Goal: Task Accomplishment & Management: Manage account settings

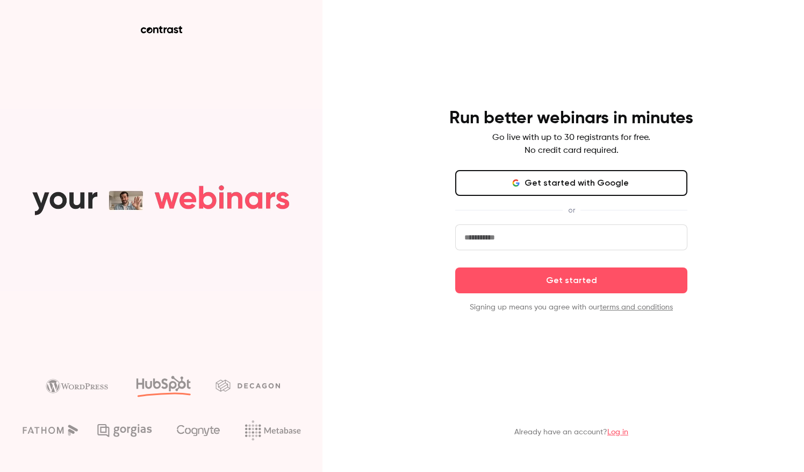
click at [585, 243] on input "email" at bounding box center [571, 237] width 232 height 26
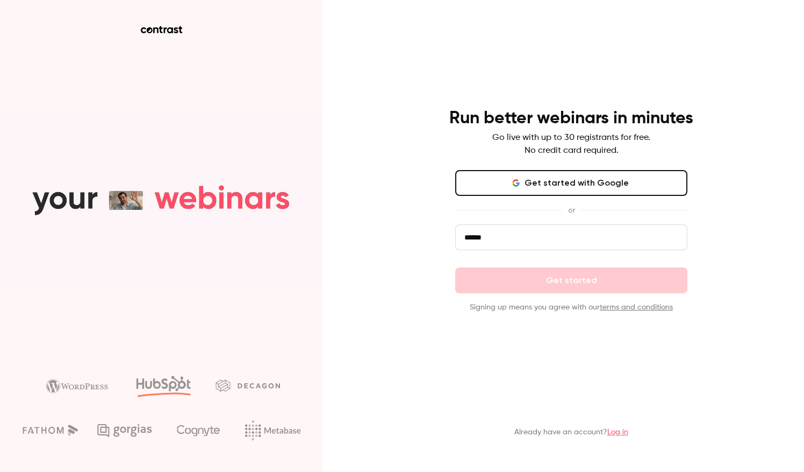
type input "**********"
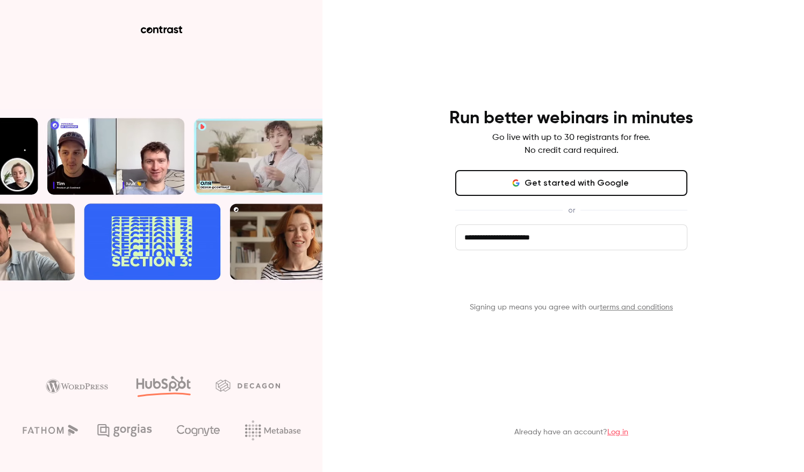
click at [593, 282] on button "Get started" at bounding box center [571, 280] width 232 height 26
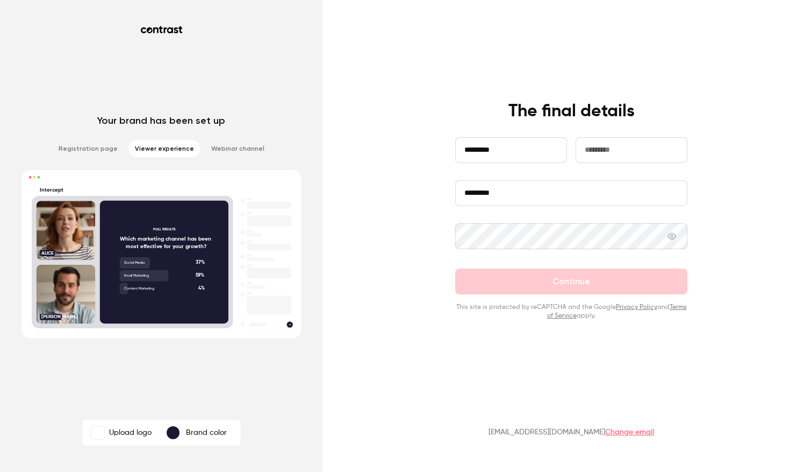
type input "*********"
type input "******"
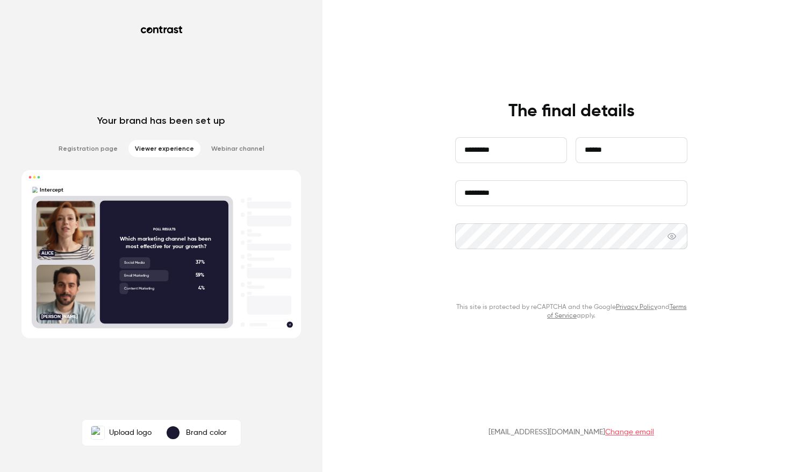
click at [594, 279] on button "Continue" at bounding box center [571, 281] width 232 height 26
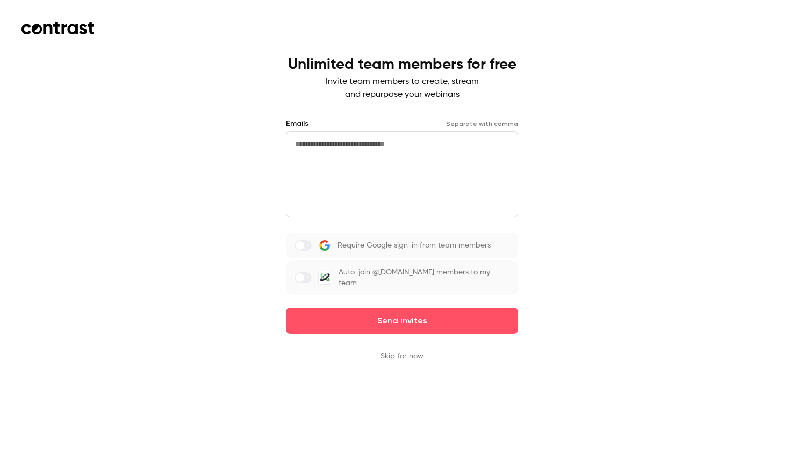
click at [341, 146] on textarea at bounding box center [402, 174] width 232 height 86
type textarea "**********"
click at [304, 275] on span at bounding box center [300, 277] width 9 height 9
click at [304, 272] on label at bounding box center [303, 277] width 17 height 11
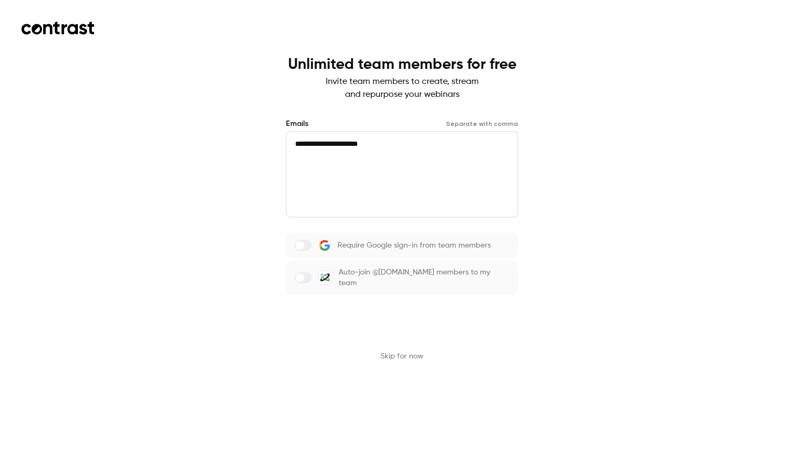
click at [443, 314] on button "Send invites" at bounding box center [402, 321] width 232 height 26
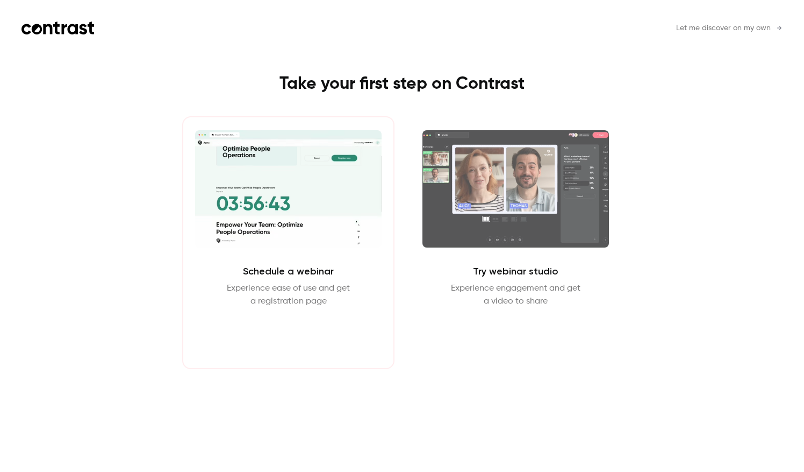
click at [305, 327] on button "Schedule webinar" at bounding box center [289, 333] width 92 height 26
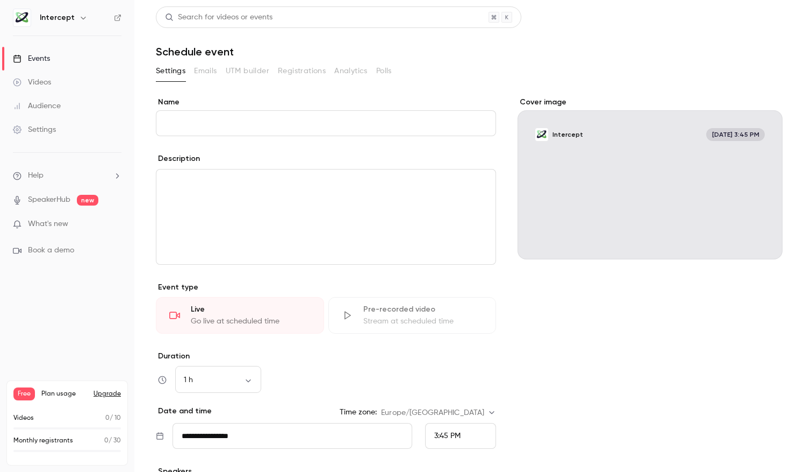
click at [225, 118] on input "Name" at bounding box center [326, 123] width 340 height 26
click at [225, 122] on input "Name" at bounding box center [326, 123] width 340 height 26
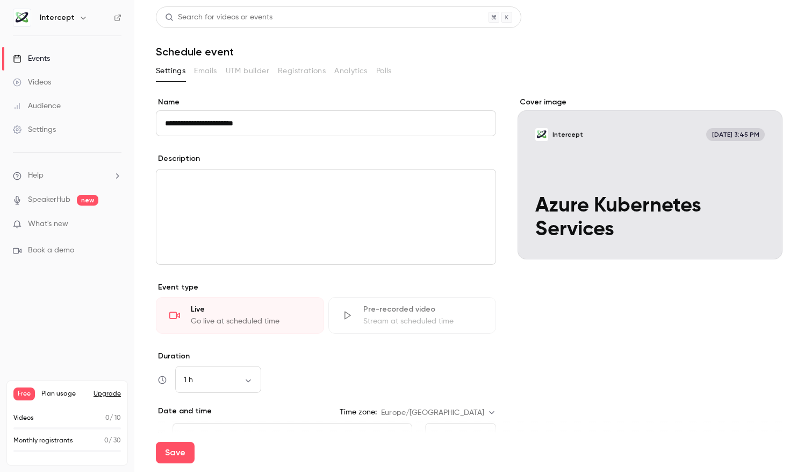
scroll to position [125, 0]
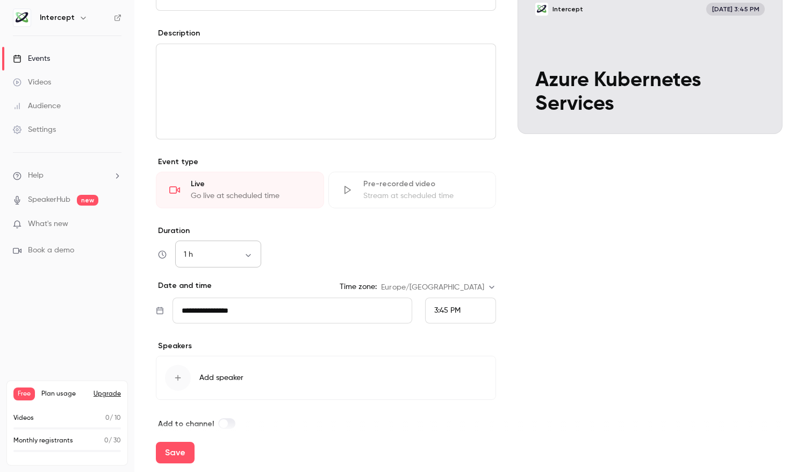
type input "**********"
click at [238, 252] on body "**********" at bounding box center [402, 236] width 804 height 472
click at [219, 296] on li "1 h 30 min" at bounding box center [218, 297] width 86 height 28
type input "**"
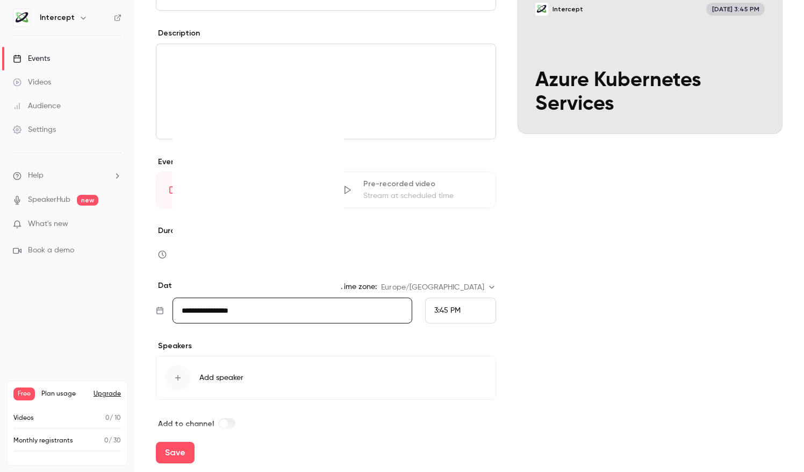
click at [290, 305] on input "**********" at bounding box center [293, 310] width 240 height 26
click at [332, 135] on icon "Move forward to switch to the next month." at bounding box center [328, 141] width 13 height 13
click at [332, 136] on icon "Move forward to switch to the next month." at bounding box center [328, 141] width 13 height 13
click at [188, 124] on icon "Move backward to switch to the previous month." at bounding box center [187, 125] width 13 height 13
click at [212, 243] on div "27" at bounding box center [218, 246] width 17 height 16
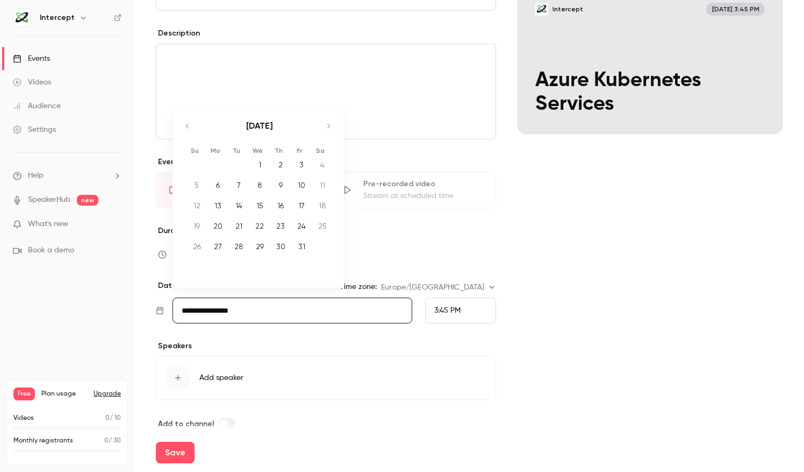
type input "**********"
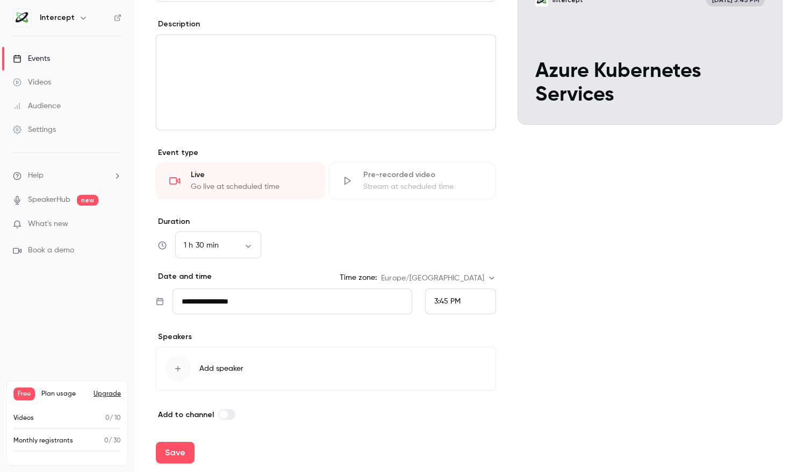
scroll to position [138, 0]
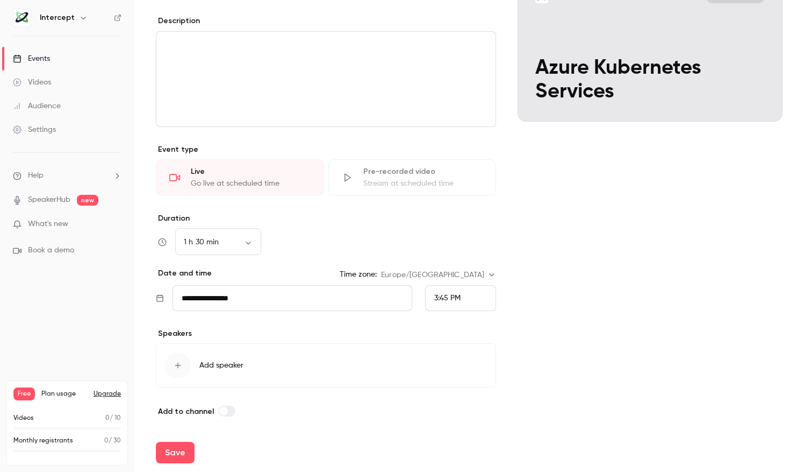
click at [174, 361] on icon "button" at bounding box center [178, 365] width 9 height 9
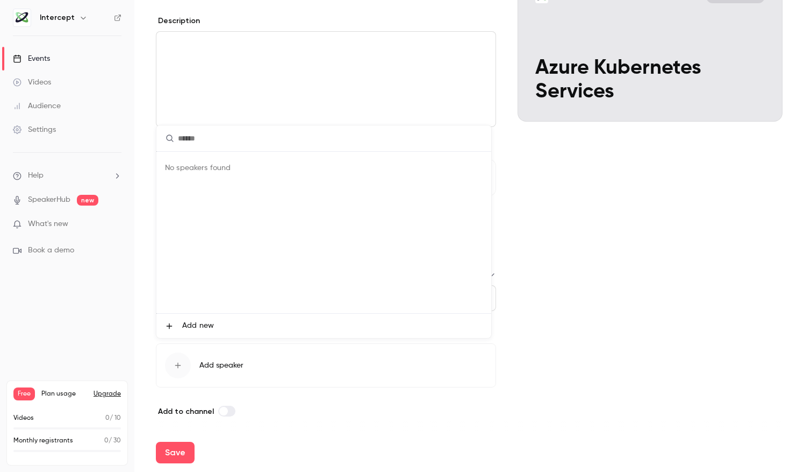
click at [678, 297] on div at bounding box center [402, 236] width 804 height 472
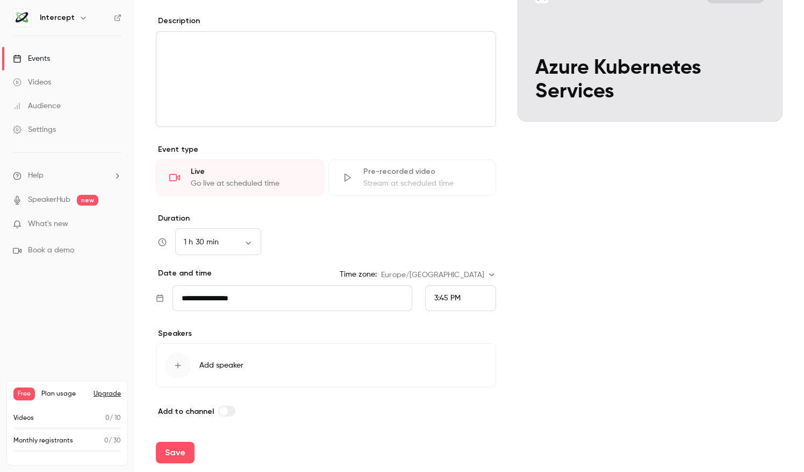
scroll to position [0, 0]
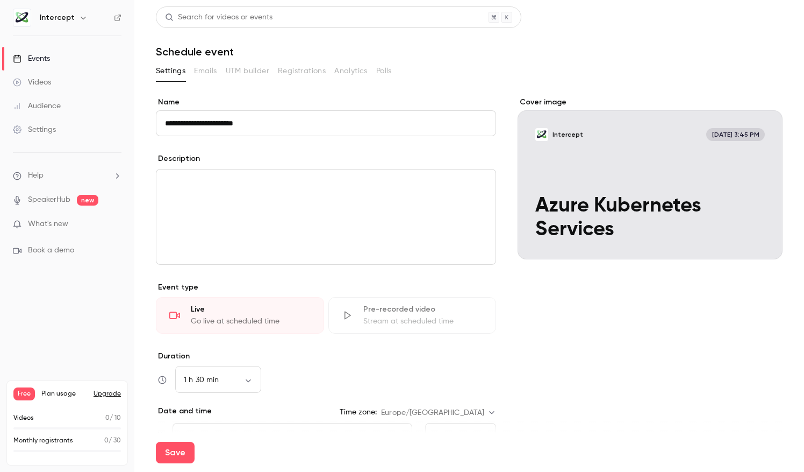
click at [204, 206] on div "editor" at bounding box center [325, 216] width 339 height 95
click at [168, 459] on button "Save" at bounding box center [175, 452] width 39 height 22
type input "**"
type input "**********"
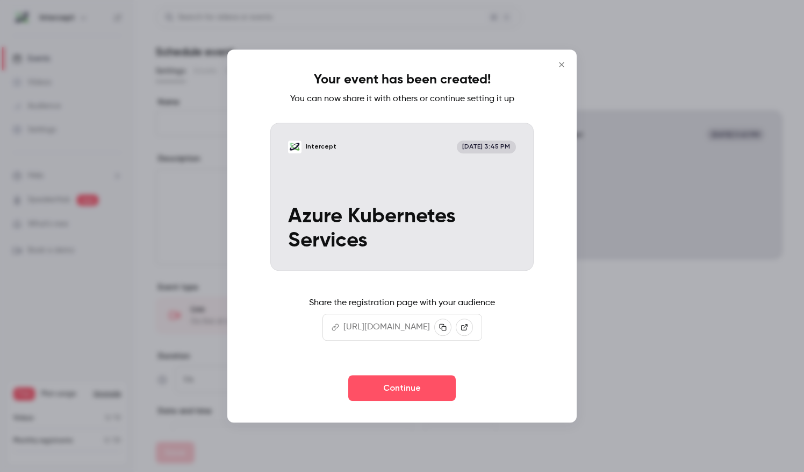
click at [568, 60] on button "Close" at bounding box center [562, 65] width 22 height 22
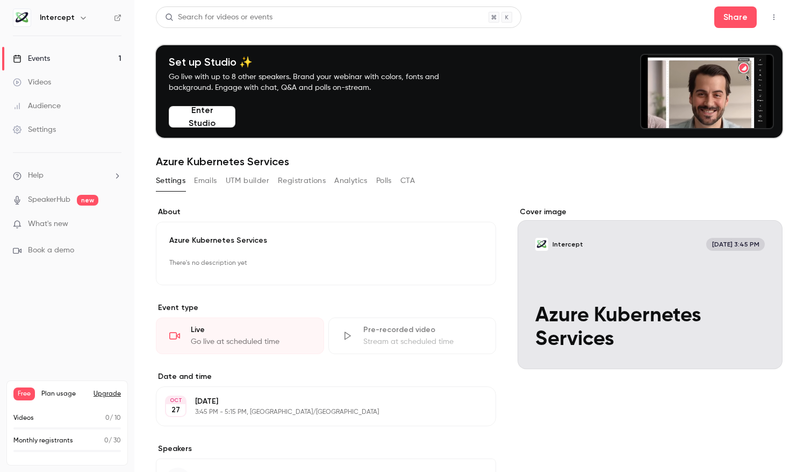
click at [203, 125] on button "Enter Studio" at bounding box center [202, 117] width 67 height 22
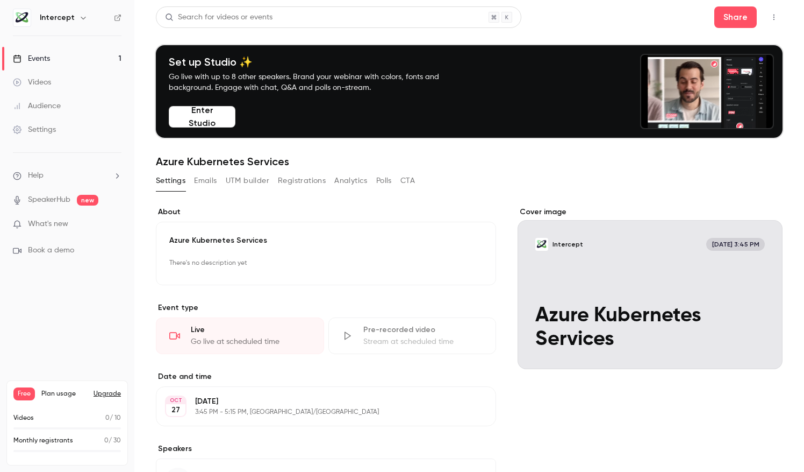
click at [200, 176] on button "Emails" at bounding box center [205, 180] width 23 height 17
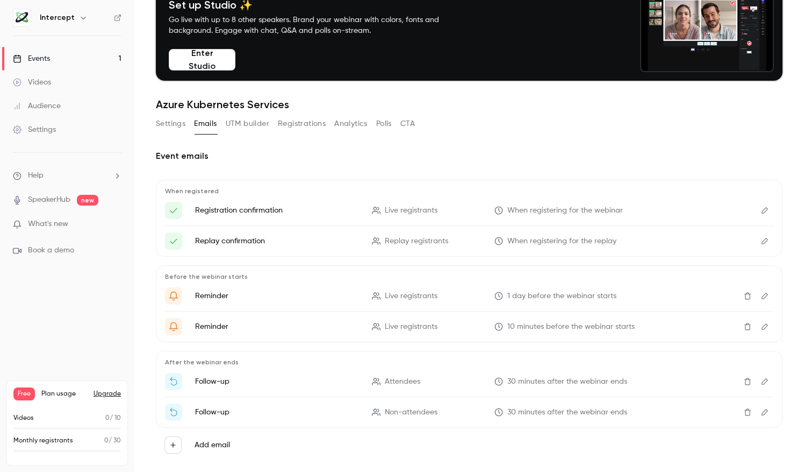
scroll to position [74, 0]
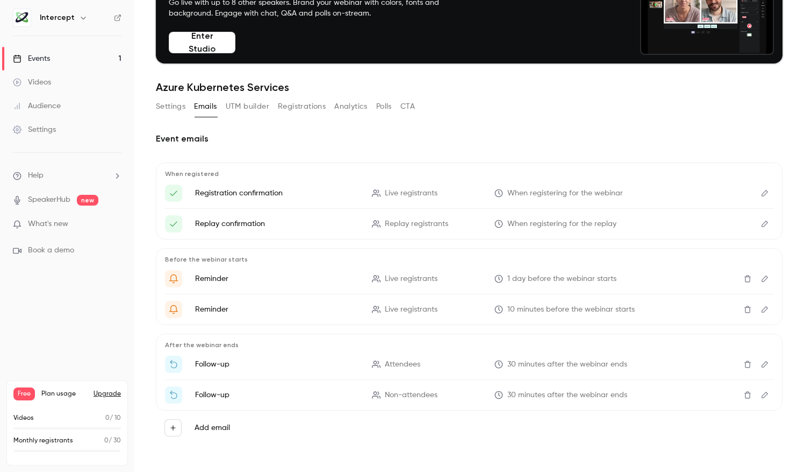
click at [83, 224] on p "What's new" at bounding box center [58, 223] width 91 height 11
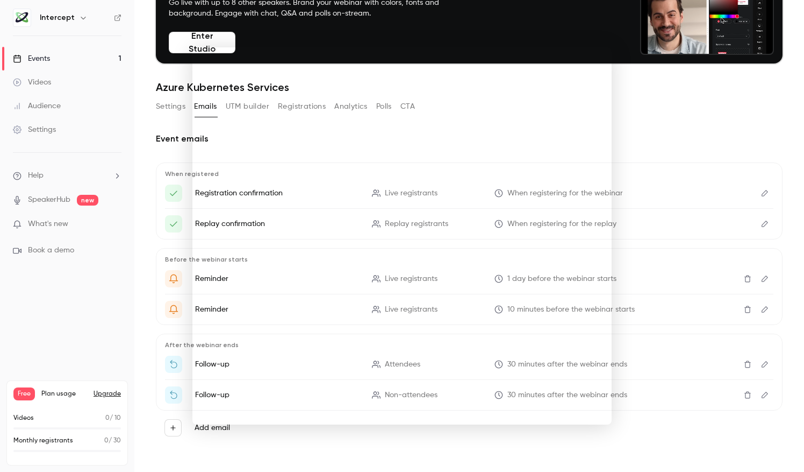
click at [59, 52] on div at bounding box center [402, 236] width 804 height 472
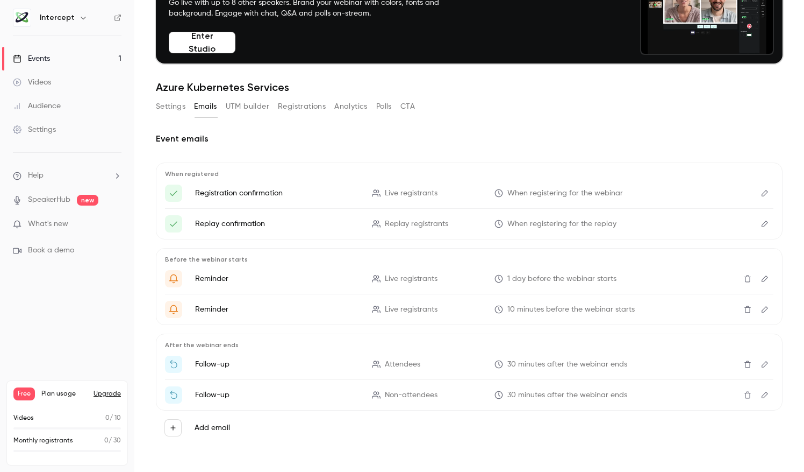
click at [34, 85] on div "Videos" at bounding box center [32, 82] width 38 height 11
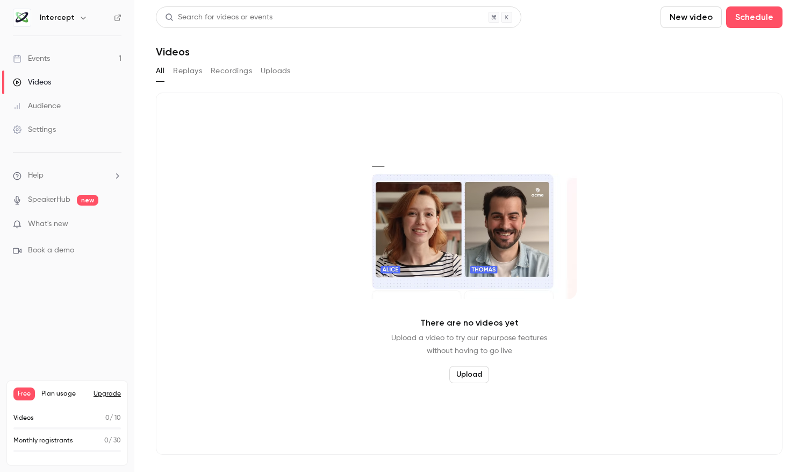
click at [61, 99] on link "Audience" at bounding box center [67, 106] width 134 height 24
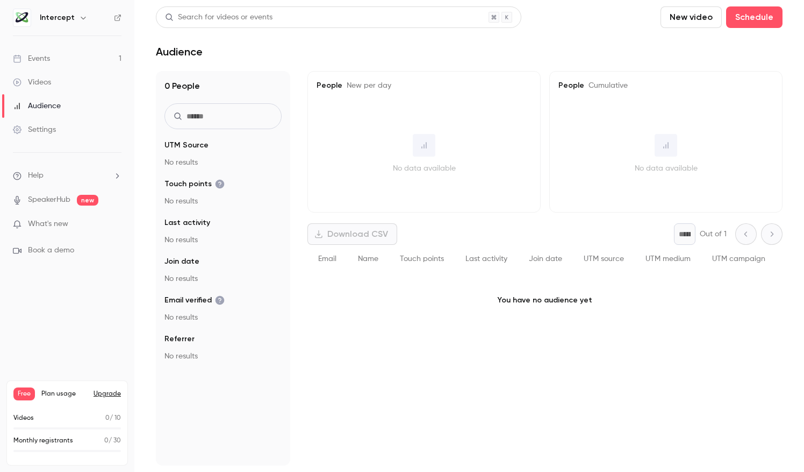
click at [30, 123] on link "Settings" at bounding box center [67, 130] width 134 height 24
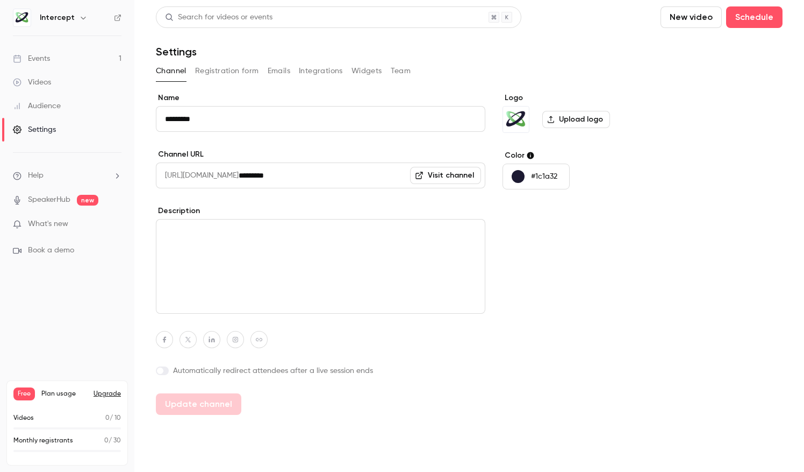
click at [450, 174] on link "Visit channel" at bounding box center [445, 175] width 71 height 17
click at [529, 178] on button "#1c1a32" at bounding box center [536, 176] width 67 height 26
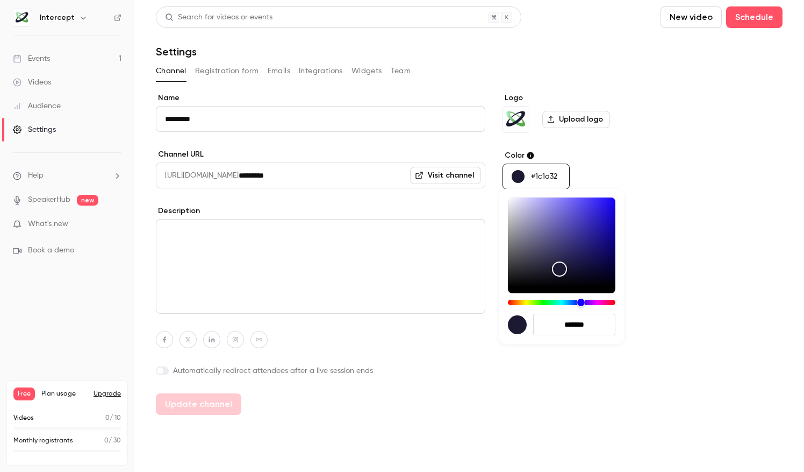
click at [587, 325] on input "*******" at bounding box center [574, 324] width 82 height 22
paste input "hex-color-input"
type input "*******"
click at [697, 344] on div at bounding box center [402, 236] width 804 height 472
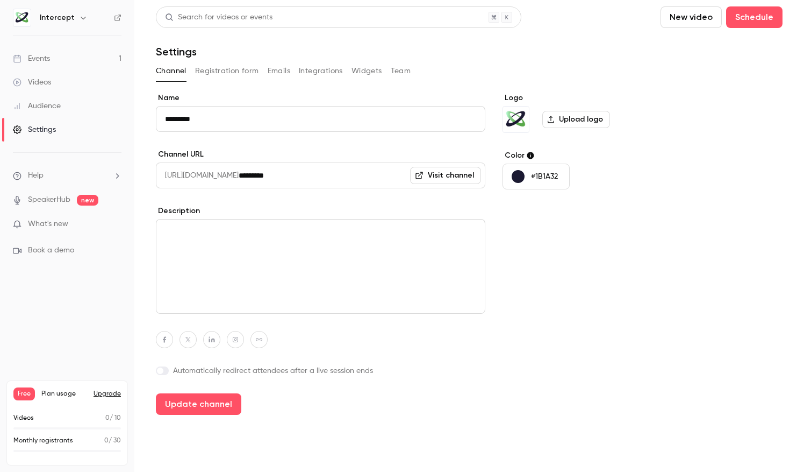
click at [333, 368] on label "Automatically redirect attendees after a live session ends" at bounding box center [321, 370] width 330 height 11
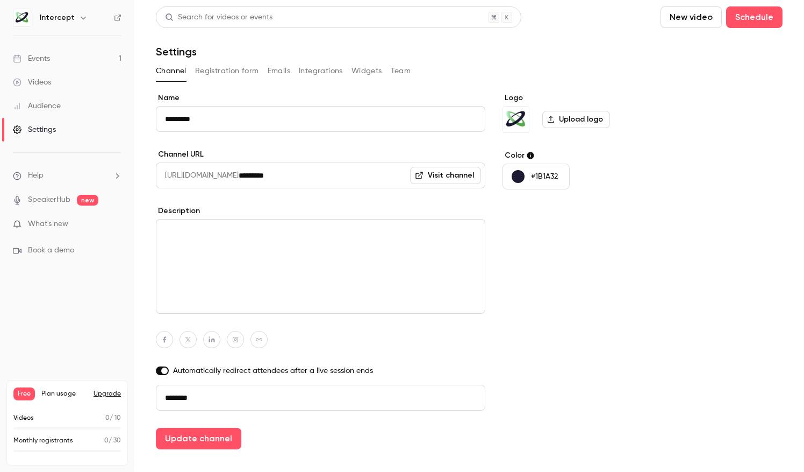
paste input "**********"
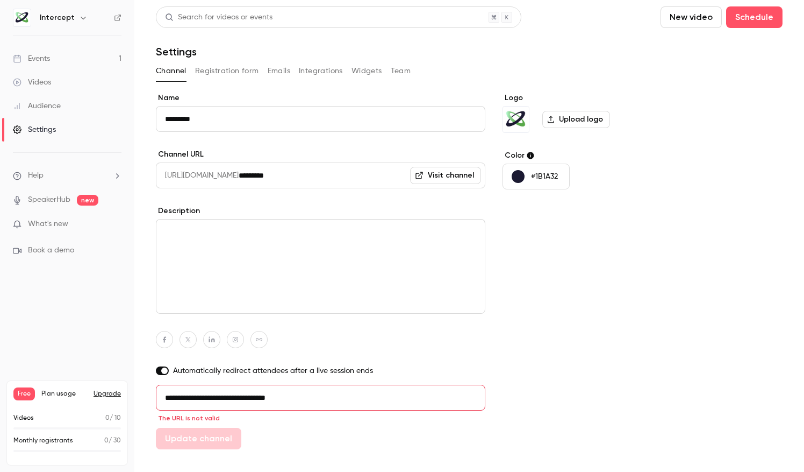
drag, startPoint x: 191, startPoint y: 395, endPoint x: 99, endPoint y: 393, distance: 92.0
click at [99, 393] on div "**********" at bounding box center [402, 236] width 804 height 472
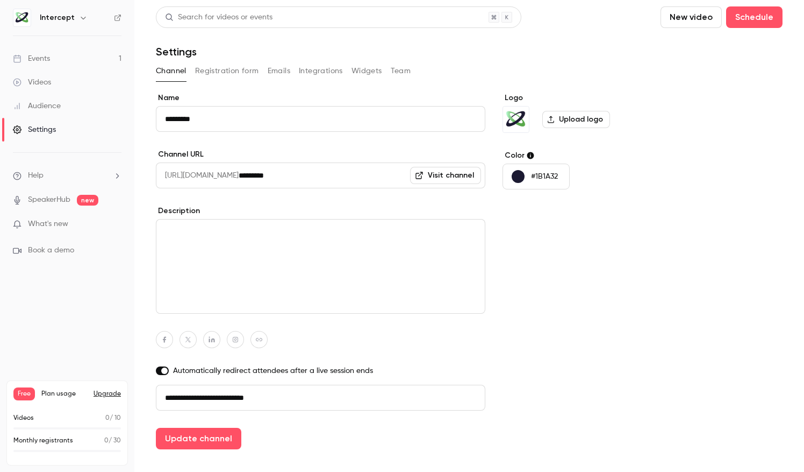
click at [245, 433] on div "**********" at bounding box center [321, 270] width 330 height 357
click at [199, 434] on button "Update channel" at bounding box center [198, 438] width 85 height 22
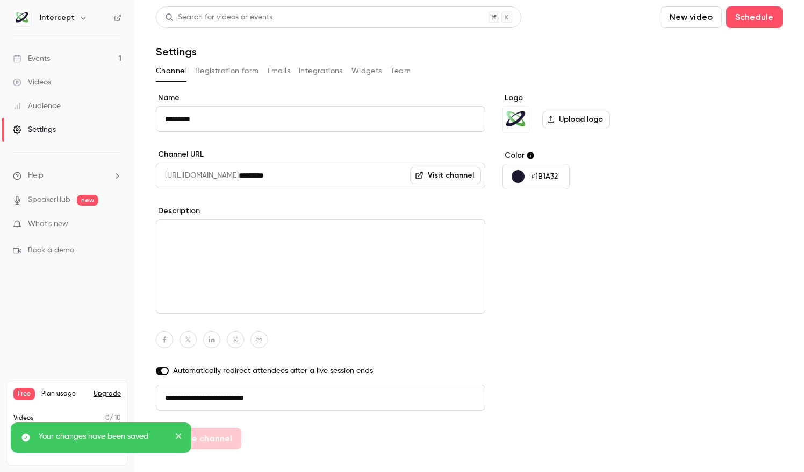
click at [179, 431] on icon "close" at bounding box center [179, 435] width 8 height 9
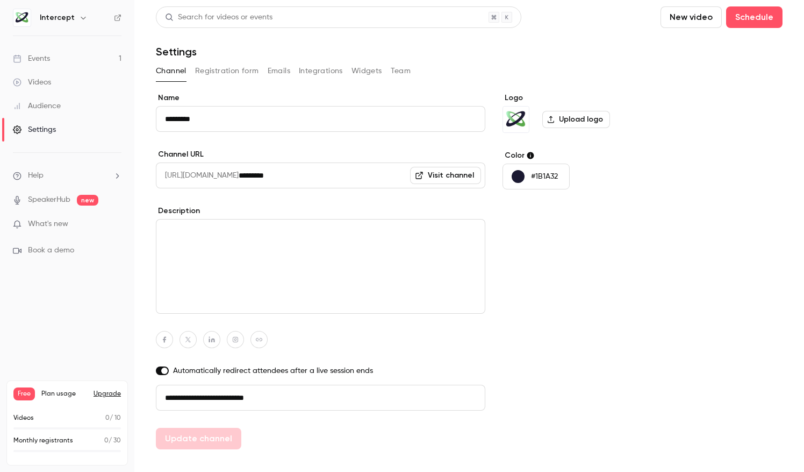
drag, startPoint x: 300, startPoint y: 397, endPoint x: 247, endPoint y: 399, distance: 53.3
click at [247, 399] on input "**********" at bounding box center [321, 397] width 330 height 26
click at [296, 438] on div "**********" at bounding box center [321, 270] width 330 height 357
drag, startPoint x: 255, startPoint y: 400, endPoint x: 246, endPoint y: 401, distance: 9.2
click at [246, 401] on input "**********" at bounding box center [321, 397] width 330 height 26
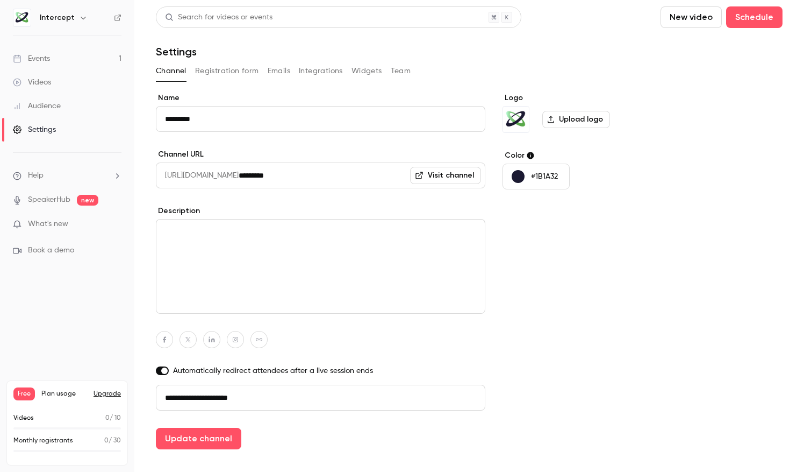
click at [222, 431] on button "Update channel" at bounding box center [198, 438] width 85 height 22
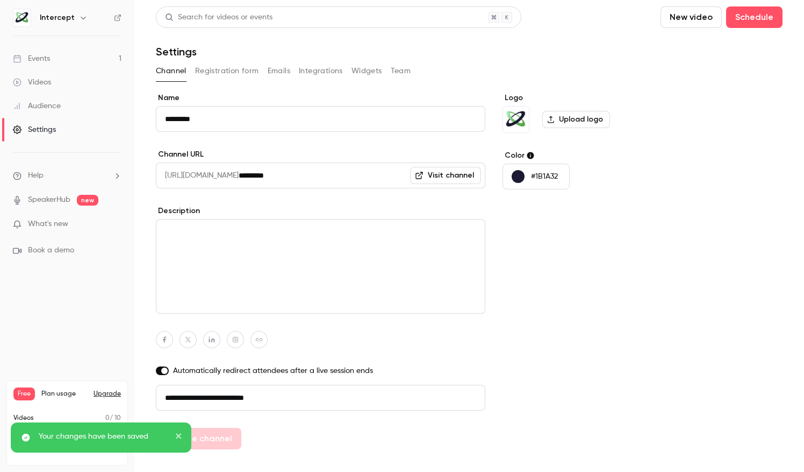
type input "**********"
click at [184, 433] on div "Your changes have been saved" at bounding box center [101, 437] width 181 height 30
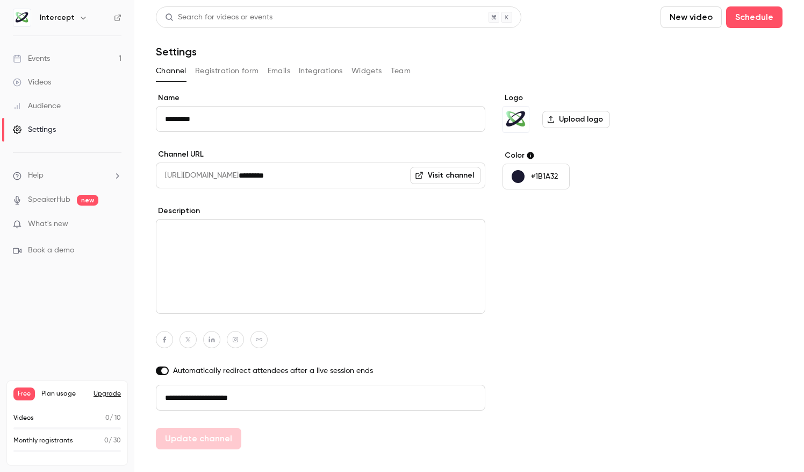
click at [243, 75] on button "Registration form" at bounding box center [227, 70] width 64 height 17
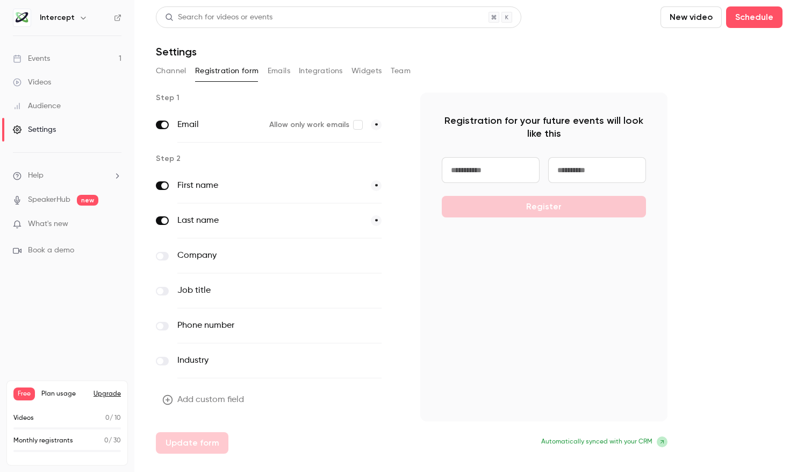
click at [305, 75] on button "Integrations" at bounding box center [321, 70] width 44 height 17
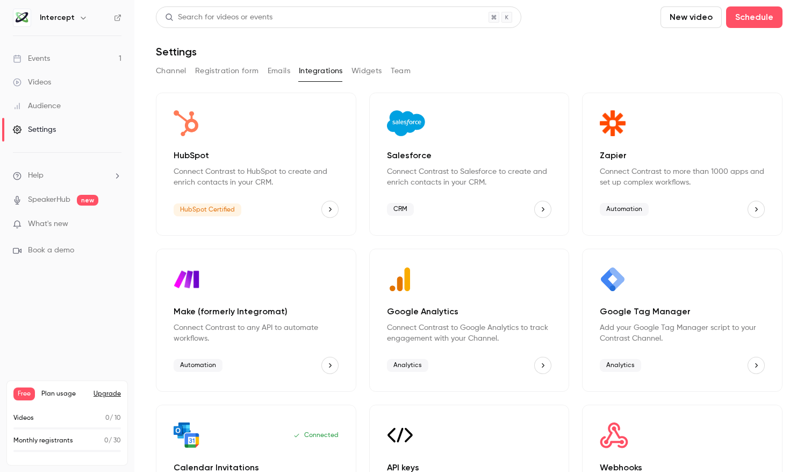
click at [239, 208] on span "HubSpot Certified" at bounding box center [208, 209] width 68 height 13
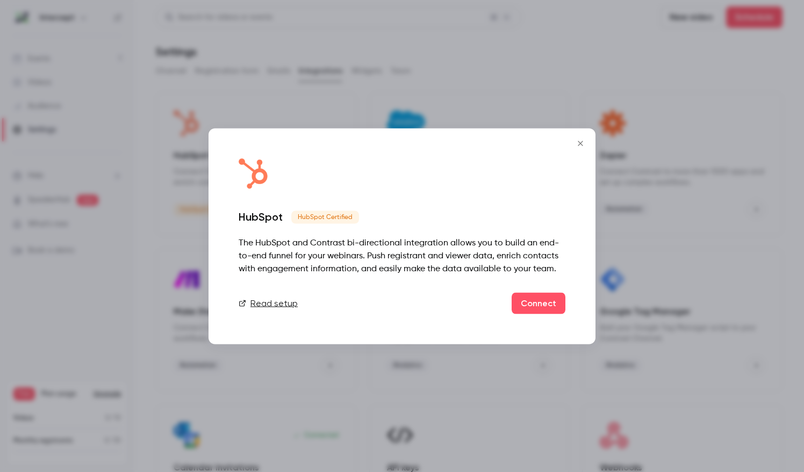
click at [580, 141] on icon "Close" at bounding box center [580, 143] width 13 height 9
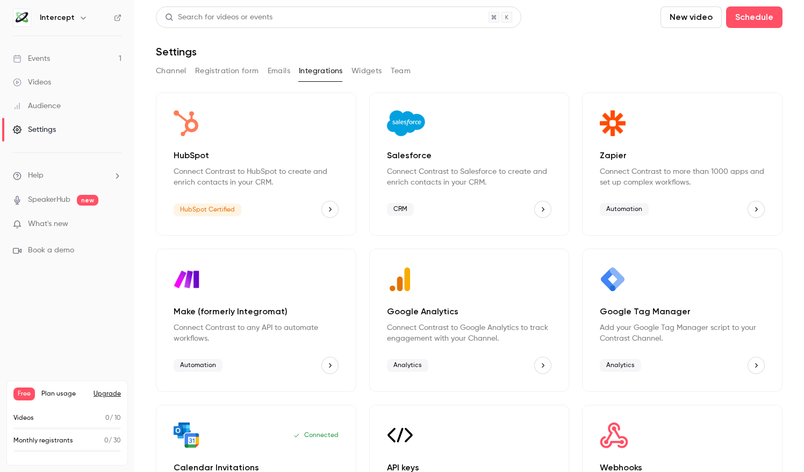
click at [382, 73] on div "Channel Registration form Emails Integrations Widgets Team" at bounding box center [469, 70] width 627 height 17
click at [379, 74] on button "Widgets" at bounding box center [367, 70] width 31 height 17
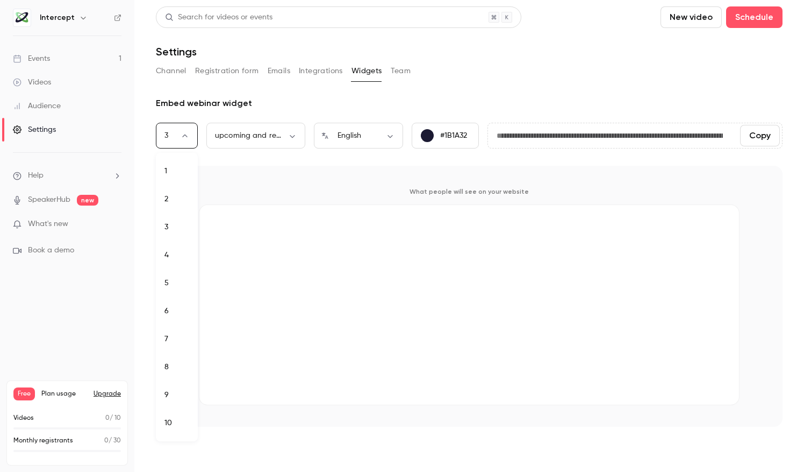
click at [182, 137] on body "**********" at bounding box center [402, 236] width 804 height 472
click at [182, 137] on div at bounding box center [402, 236] width 804 height 472
click at [412, 70] on div "Channel Registration form Emails Integrations Widgets Team" at bounding box center [469, 70] width 627 height 17
click at [393, 72] on button "Team" at bounding box center [401, 70] width 20 height 17
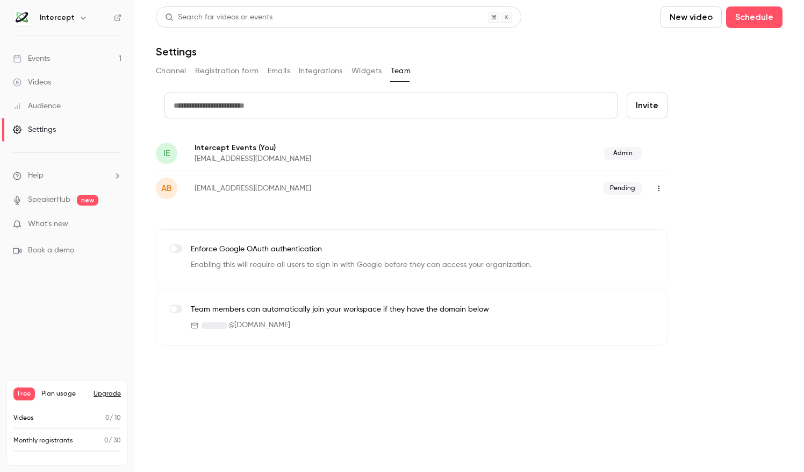
click at [359, 80] on div "Channel Registration form Emails Integrations Widgets Team" at bounding box center [469, 73] width 627 height 22
click at [364, 75] on button "Widgets" at bounding box center [367, 70] width 31 height 17
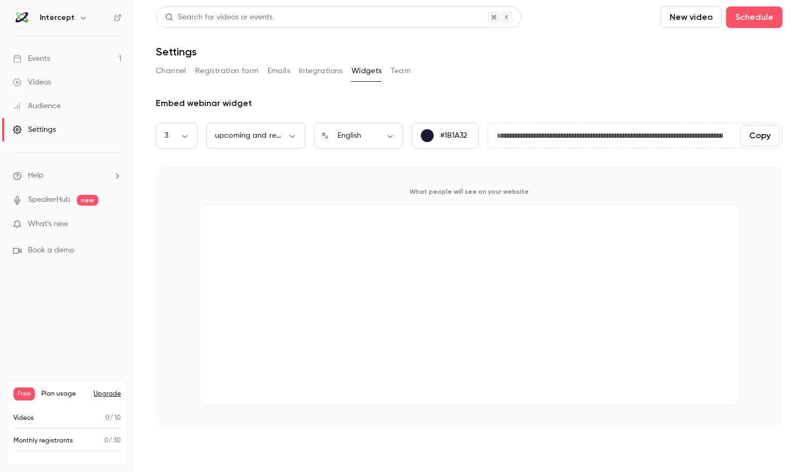
click at [163, 73] on button "Channel" at bounding box center [171, 70] width 31 height 17
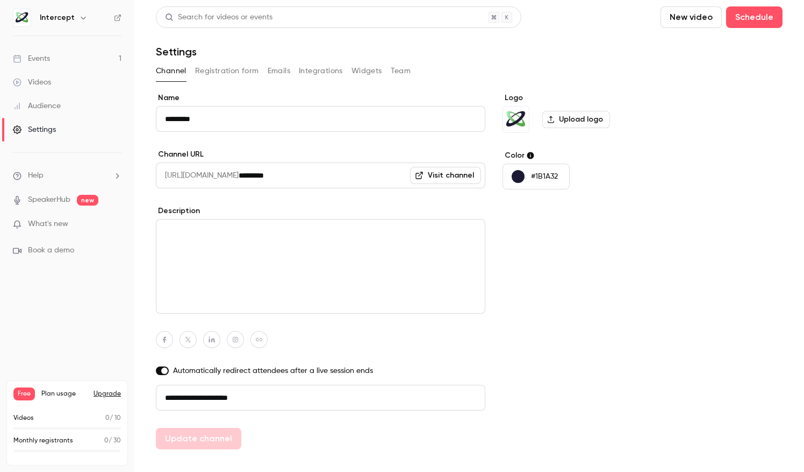
click at [229, 119] on input "*********" at bounding box center [321, 119] width 330 height 26
click at [551, 320] on div "Logo Upload logo Color #1B1A32" at bounding box center [585, 270] width 165 height 357
click at [235, 271] on textarea at bounding box center [321, 266] width 330 height 95
paste textarea "**********"
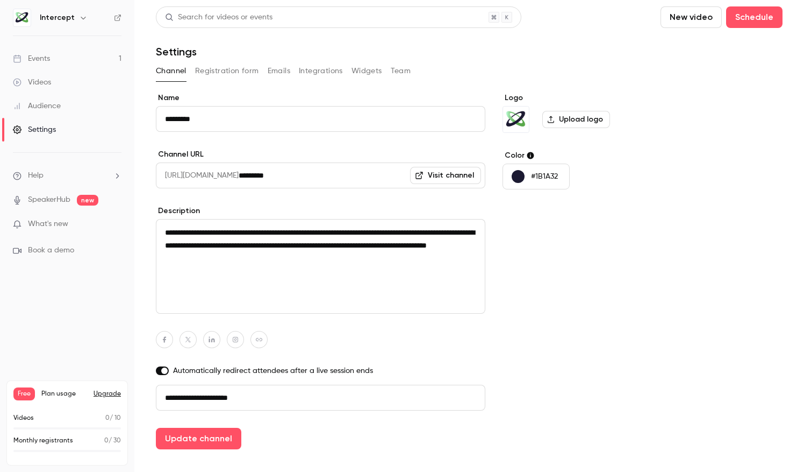
type textarea "**********"
click at [208, 80] on div "Channel Registration form Emails Integrations Widgets Team" at bounding box center [469, 73] width 627 height 22
click at [216, 74] on button "Registration form" at bounding box center [227, 70] width 64 height 17
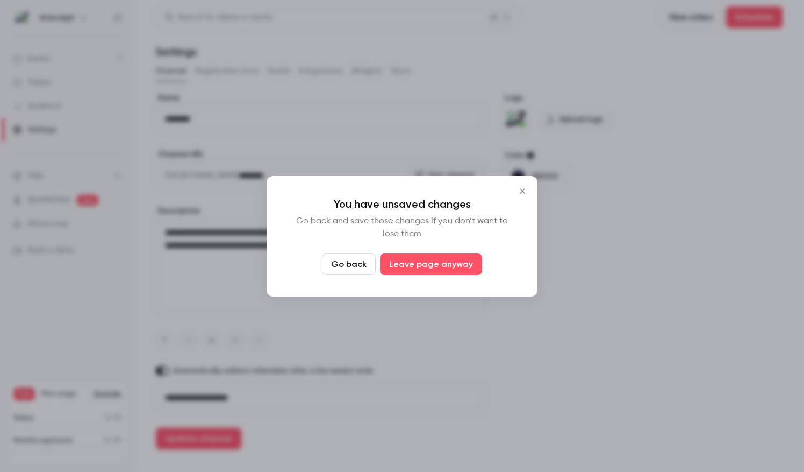
click at [342, 269] on button "Go back" at bounding box center [349, 264] width 54 height 22
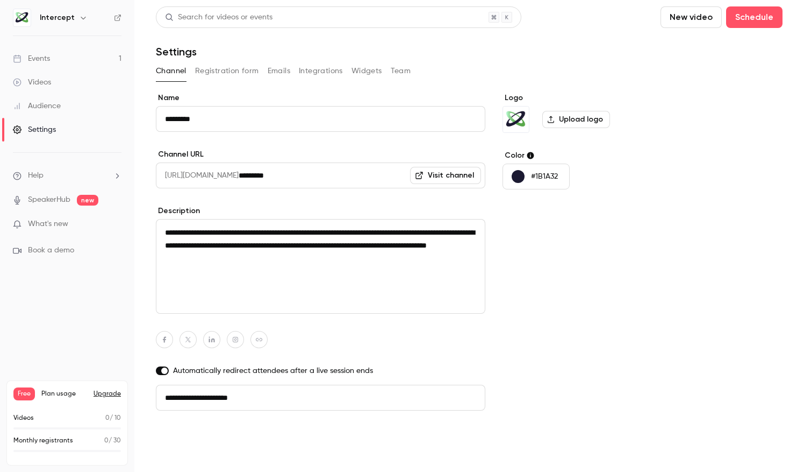
click at [213, 434] on button "Update channel" at bounding box center [198, 438] width 85 height 22
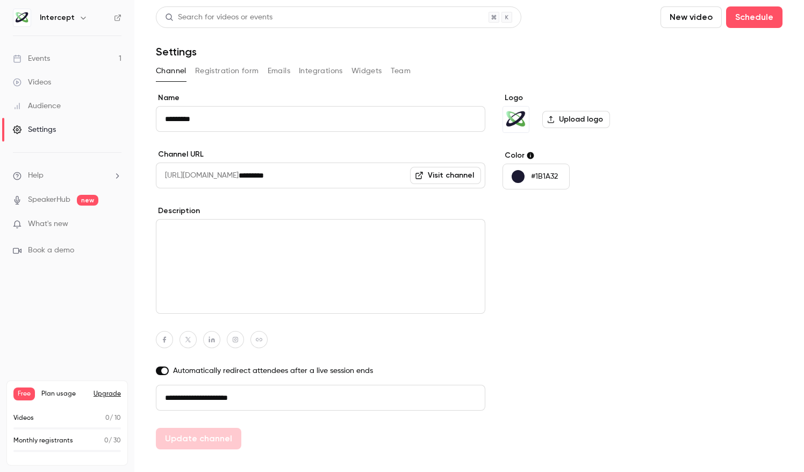
type textarea "**********"
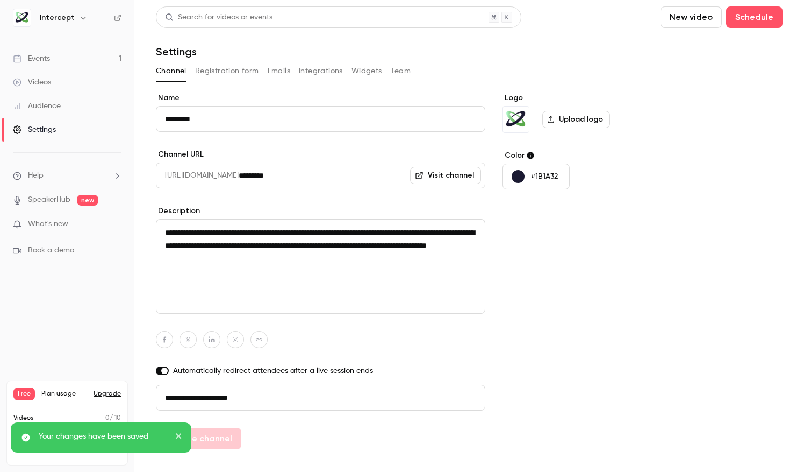
click at [178, 431] on button "close" at bounding box center [179, 437] width 8 height 13
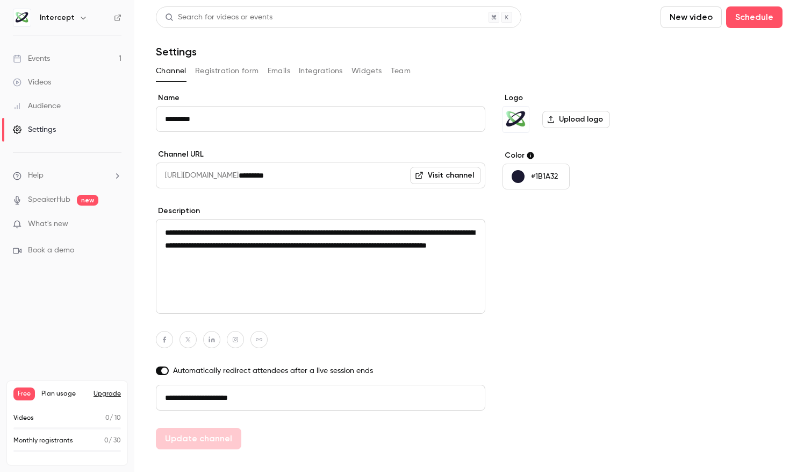
click at [215, 74] on button "Registration form" at bounding box center [227, 70] width 64 height 17
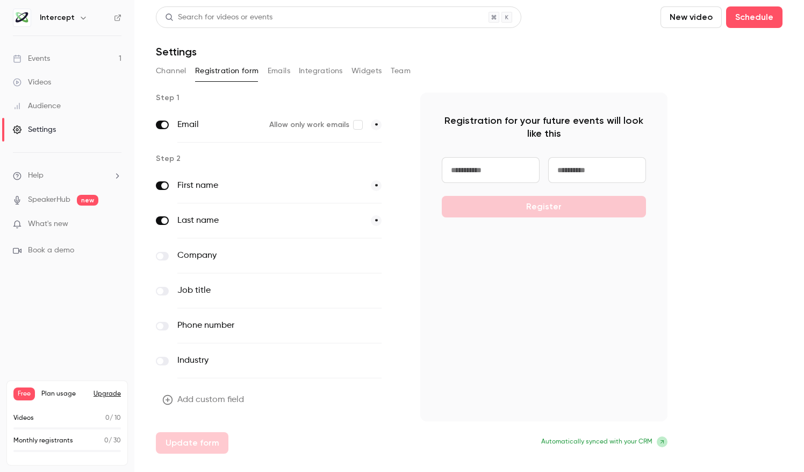
click at [168, 255] on label at bounding box center [162, 256] width 13 height 9
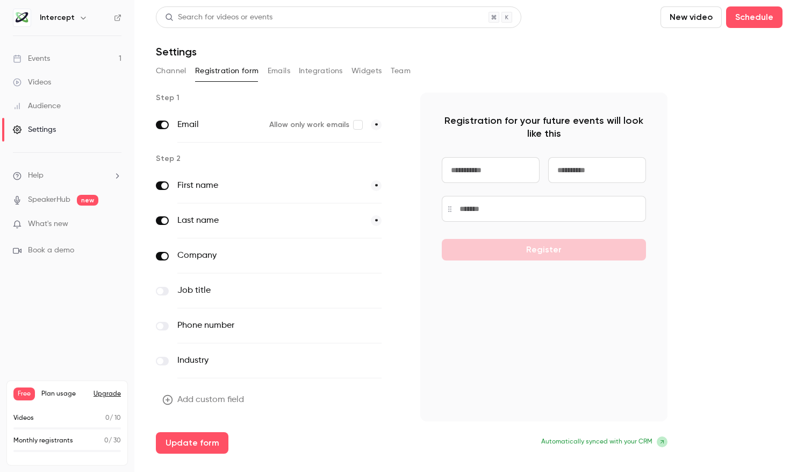
click at [165, 290] on label at bounding box center [162, 291] width 13 height 9
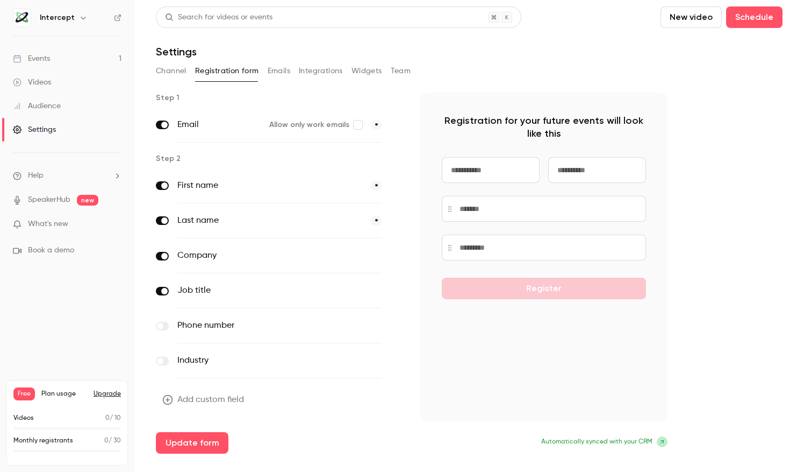
click at [193, 396] on button "Add custom field" at bounding box center [204, 400] width 97 height 22
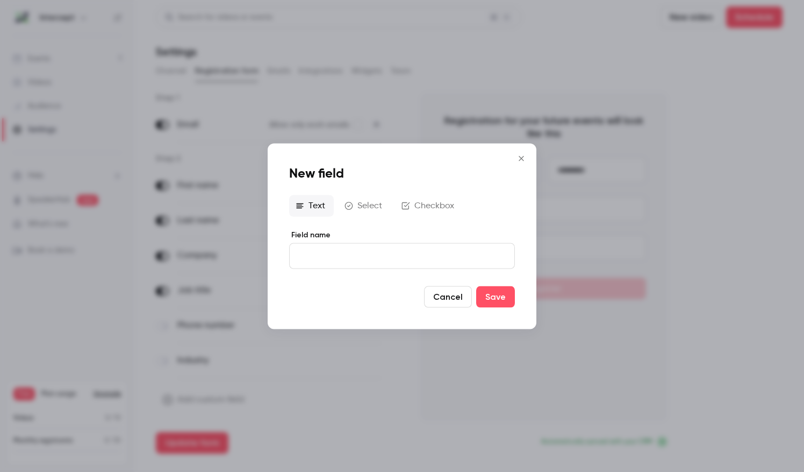
click at [445, 300] on button "Cancel" at bounding box center [448, 297] width 48 height 22
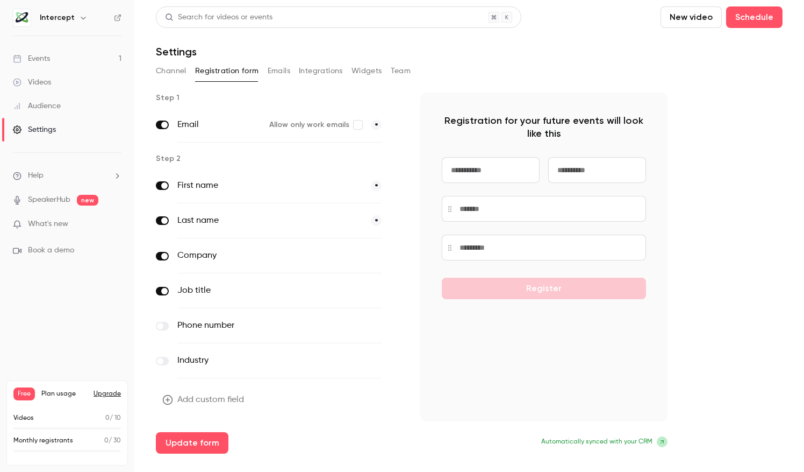
click at [162, 294] on label at bounding box center [162, 291] width 13 height 9
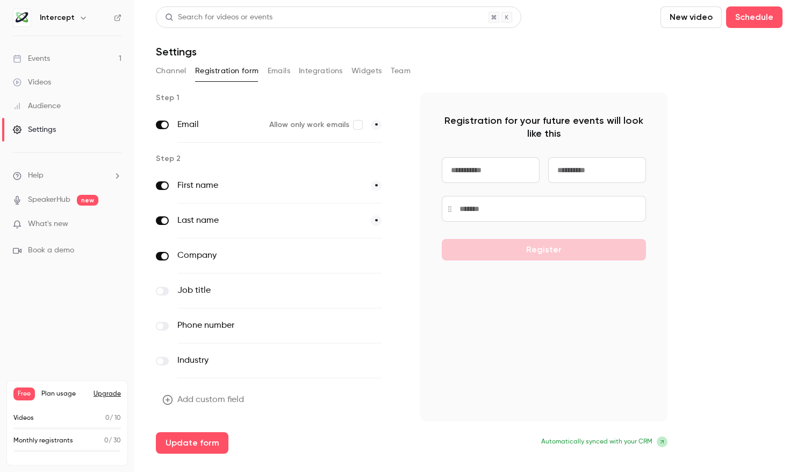
click at [184, 396] on button "Add custom field" at bounding box center [204, 400] width 97 height 22
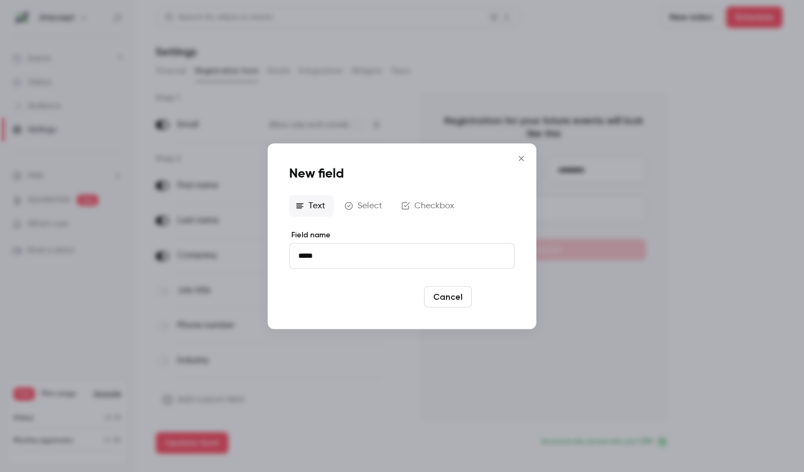
type input "*****"
click at [502, 300] on button "Save" at bounding box center [495, 297] width 39 height 22
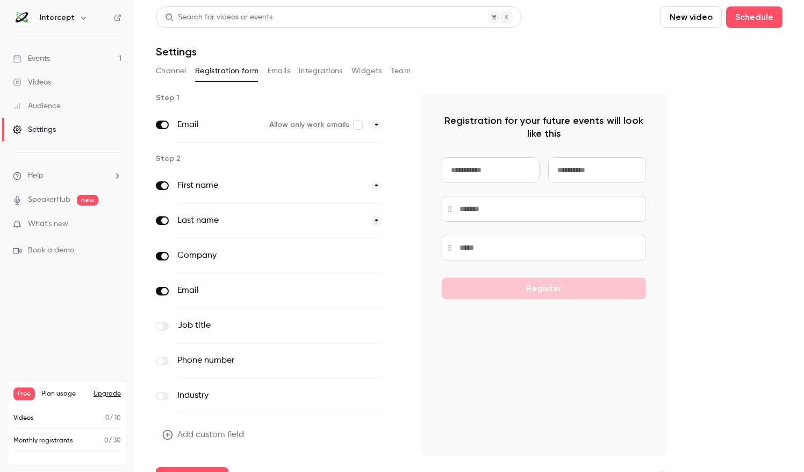
click at [169, 294] on div "Email optional" at bounding box center [279, 290] width 247 height 35
click at [157, 290] on label at bounding box center [162, 291] width 13 height 9
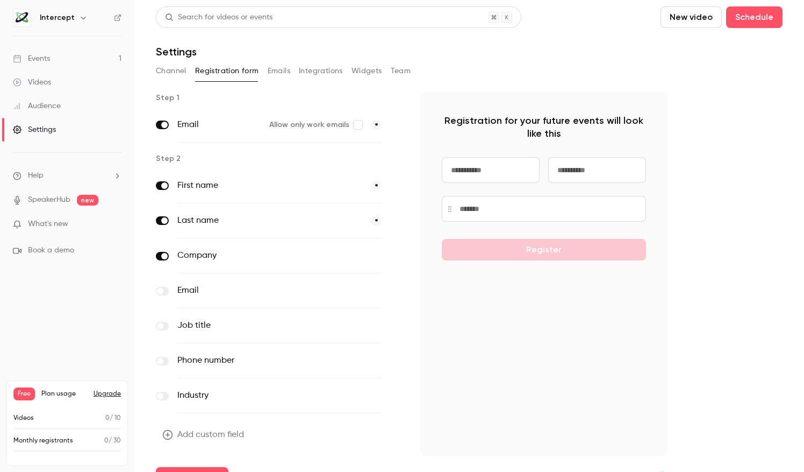
click at [394, 289] on icon "button" at bounding box center [397, 291] width 6 height 6
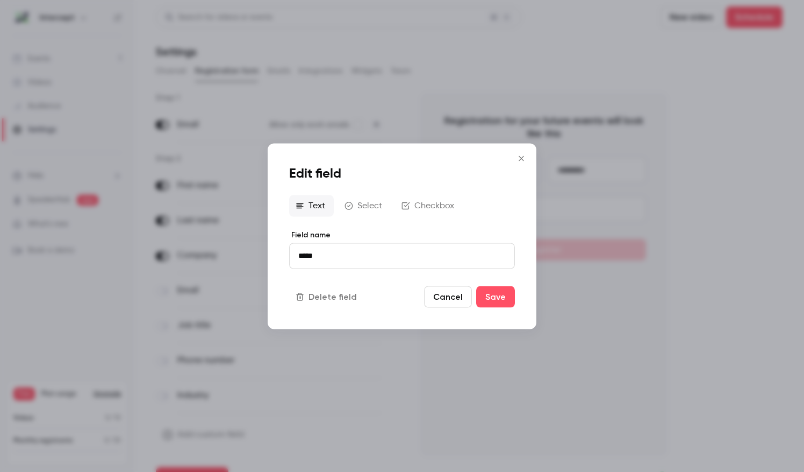
drag, startPoint x: 380, startPoint y: 258, endPoint x: 242, endPoint y: 252, distance: 137.8
click at [242, 252] on div "Edit field Text Select Checkbox Field name ***** Delete field Cancel Save" at bounding box center [402, 236] width 804 height 472
click at [329, 296] on button "Delete field" at bounding box center [327, 297] width 76 height 22
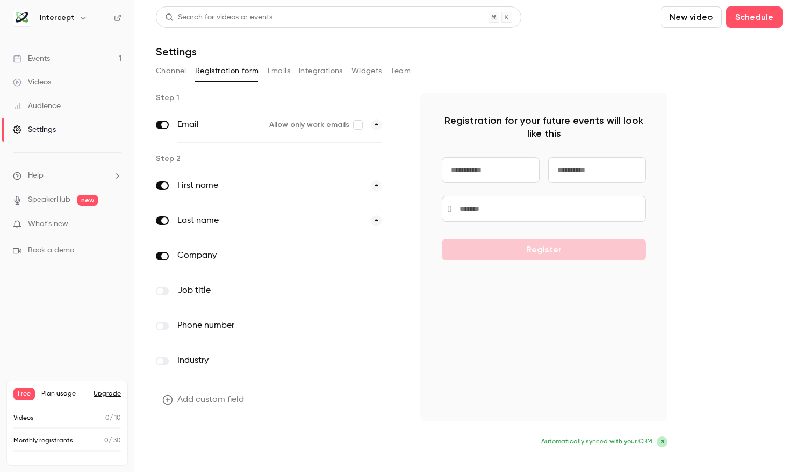
click at [213, 441] on button "Update form" at bounding box center [192, 443] width 73 height 22
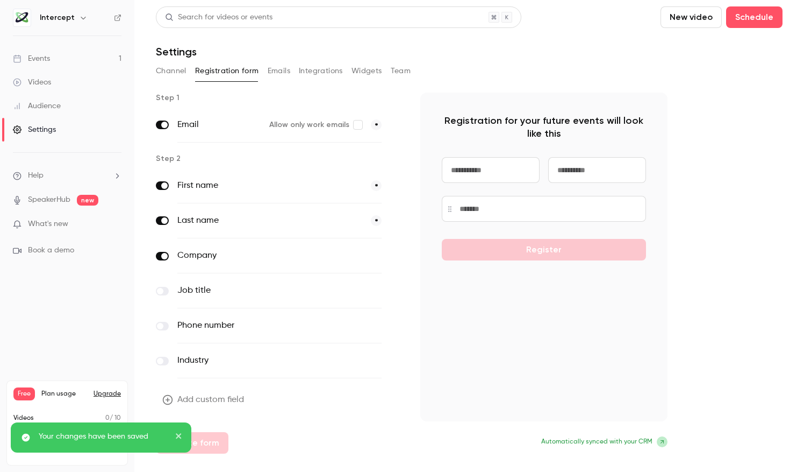
click at [160, 292] on span at bounding box center [160, 291] width 6 height 6
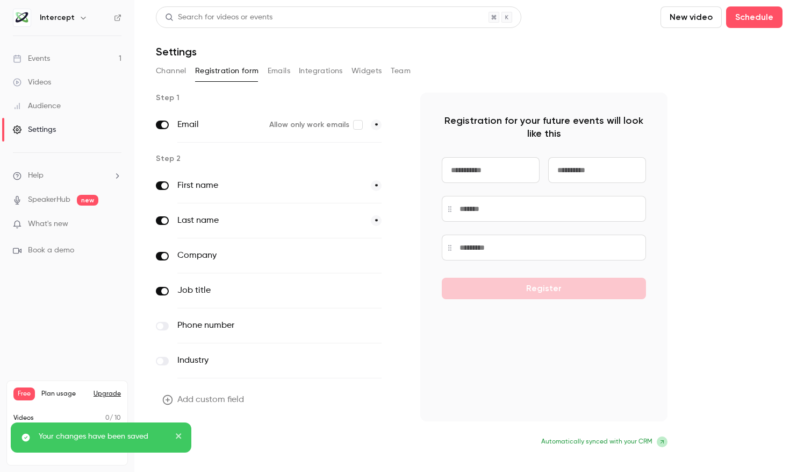
click at [197, 441] on button "Update form" at bounding box center [192, 443] width 73 height 22
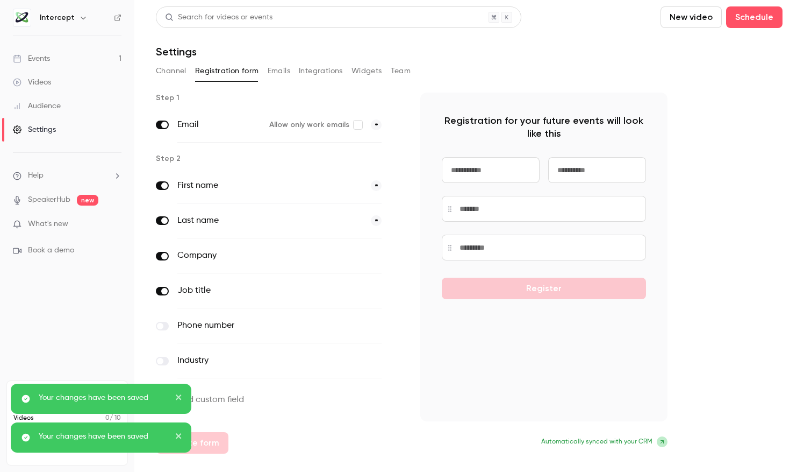
click at [283, 65] on button "Emails" at bounding box center [279, 70] width 23 height 17
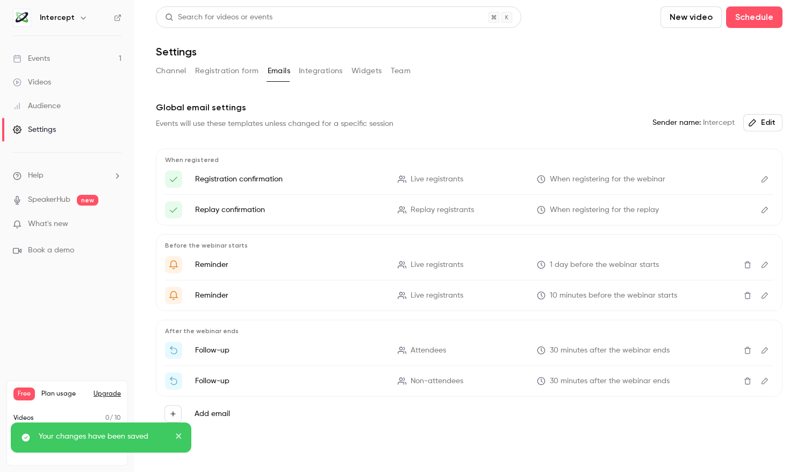
click at [174, 438] on div "Your changes have been saved" at bounding box center [97, 436] width 156 height 11
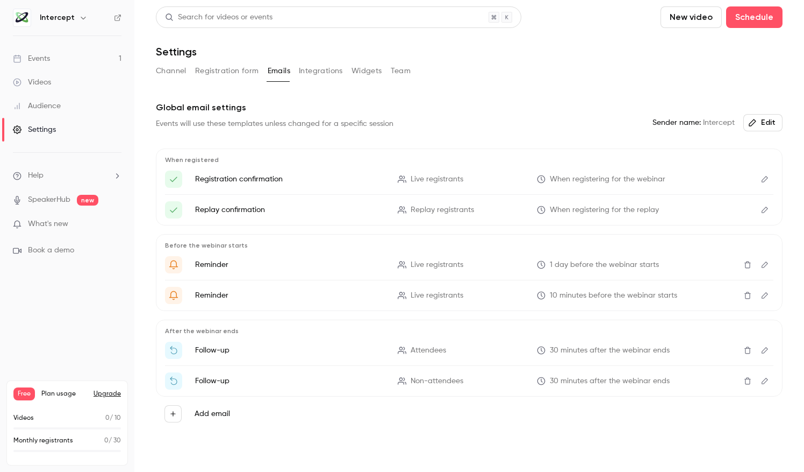
click at [320, 65] on button "Integrations" at bounding box center [321, 70] width 44 height 17
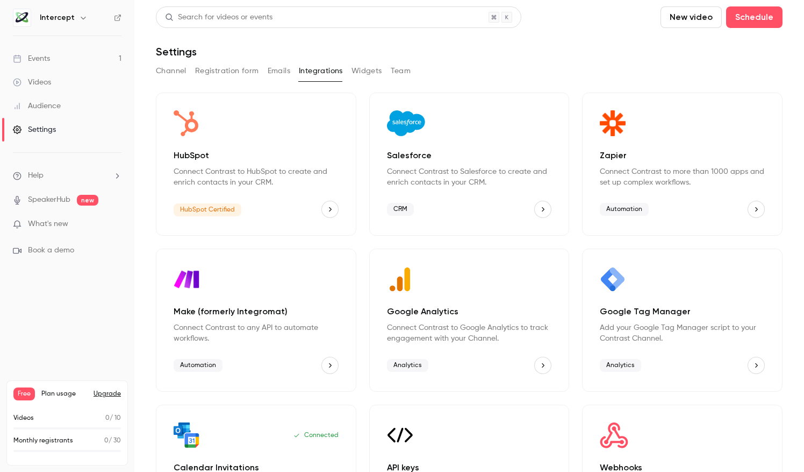
click at [57, 196] on link "SpeakerHub" at bounding box center [49, 199] width 42 height 11
click at [37, 60] on div "Events" at bounding box center [31, 58] width 37 height 11
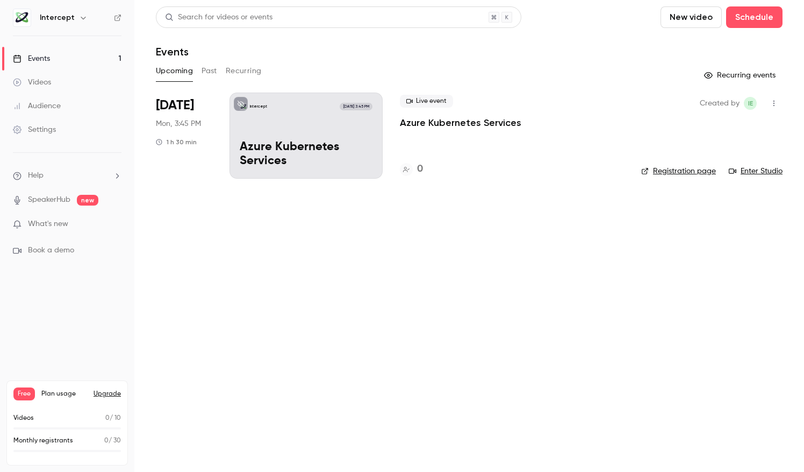
click at [684, 174] on link "Registration page" at bounding box center [678, 171] width 75 height 11
click at [769, 103] on button "button" at bounding box center [774, 103] width 17 height 17
click at [532, 323] on div at bounding box center [402, 236] width 804 height 472
click at [233, 69] on button "Recurring" at bounding box center [244, 70] width 36 height 17
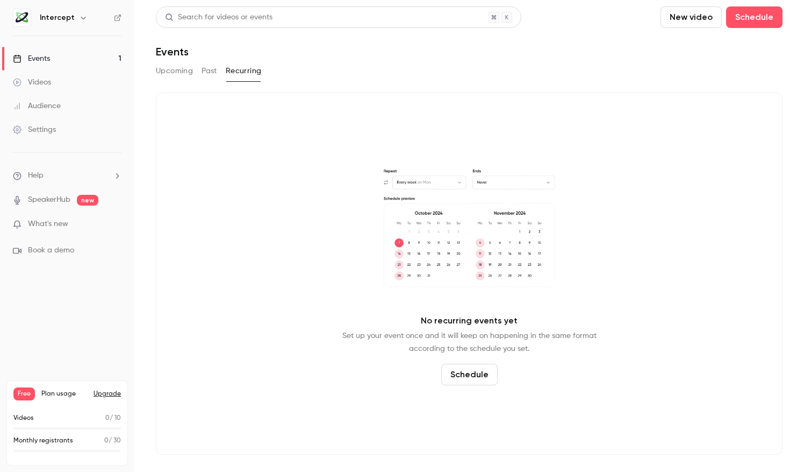
click at [454, 370] on button "Schedule" at bounding box center [469, 374] width 56 height 22
click at [477, 344] on span "Recurring event" at bounding box center [466, 344] width 56 height 11
click at [67, 20] on h6 "Intercept" at bounding box center [57, 17] width 35 height 11
click at [77, 16] on button "button" at bounding box center [83, 17] width 13 height 13
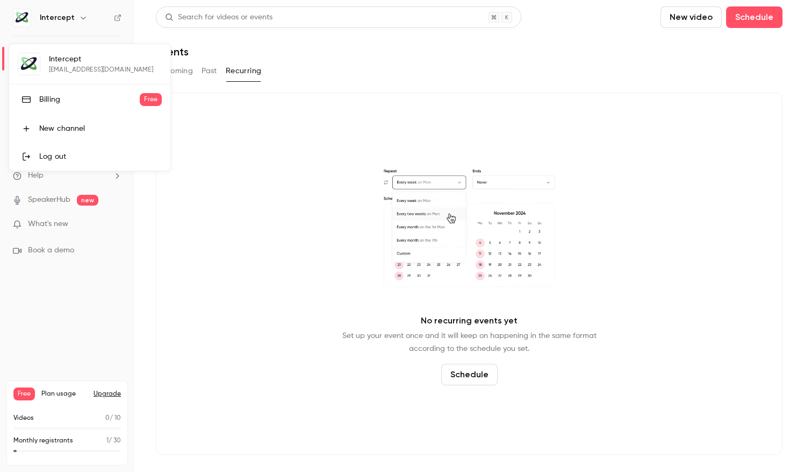
click at [75, 16] on div at bounding box center [402, 236] width 804 height 472
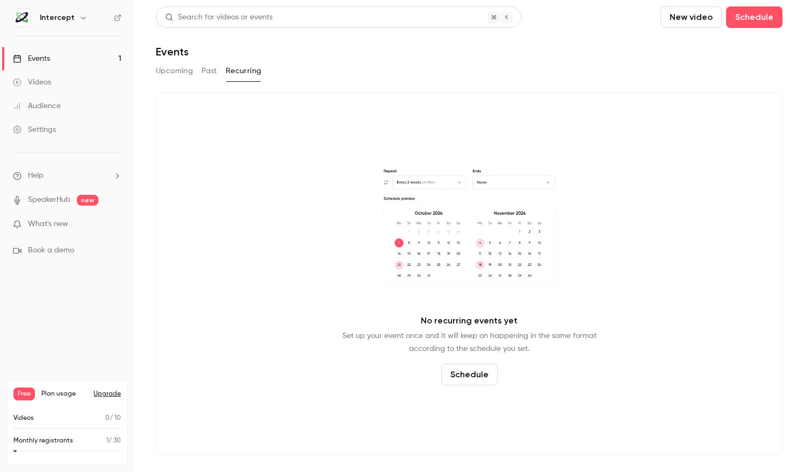
click at [77, 16] on button "button" at bounding box center [83, 17] width 13 height 13
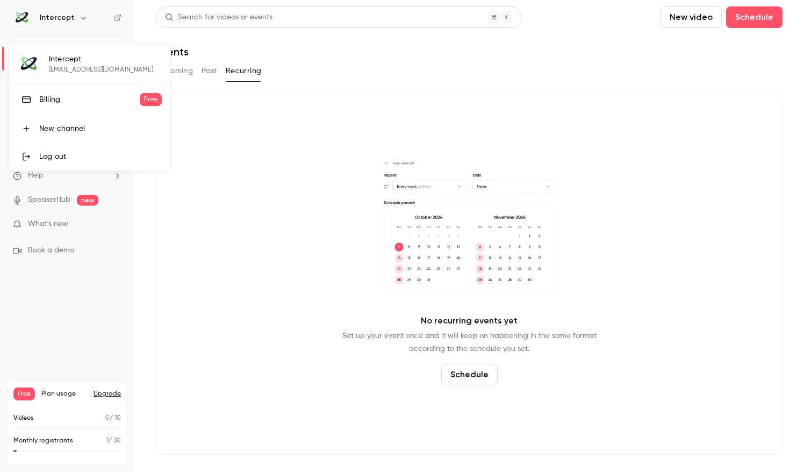
click at [246, 288] on div at bounding box center [402, 236] width 804 height 472
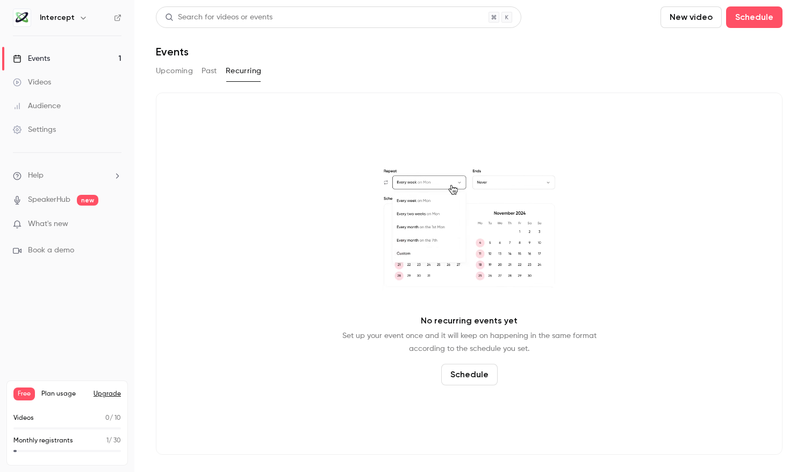
click at [43, 60] on div "Events" at bounding box center [31, 58] width 37 height 11
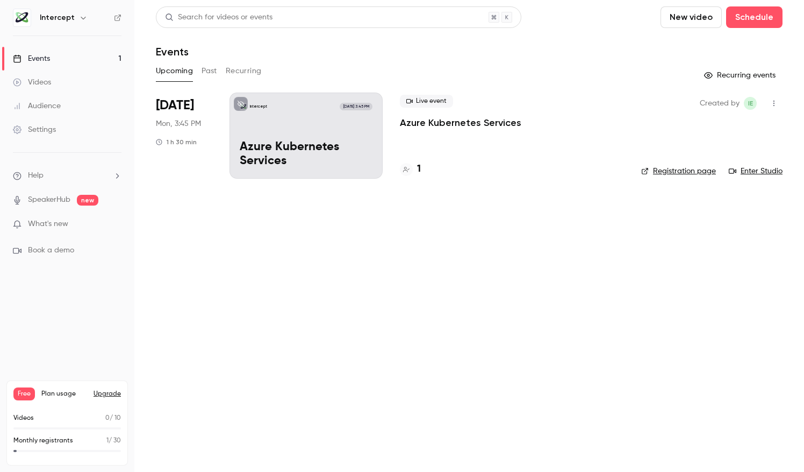
click at [275, 147] on p "Azure Kubernetes Services" at bounding box center [306, 154] width 133 height 28
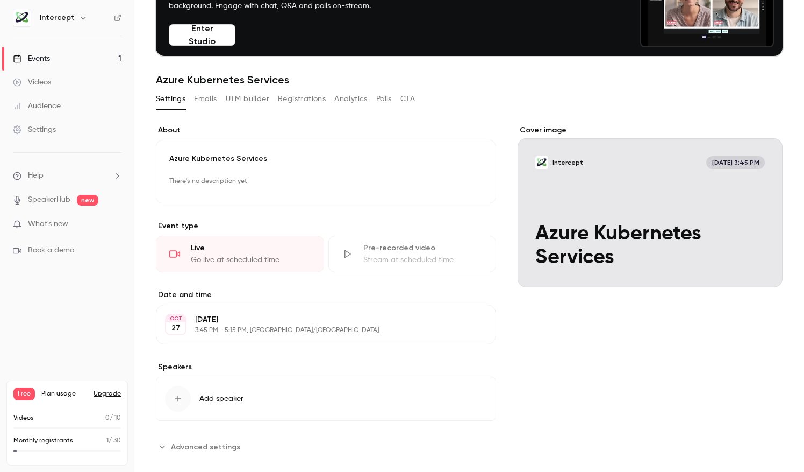
scroll to position [96, 0]
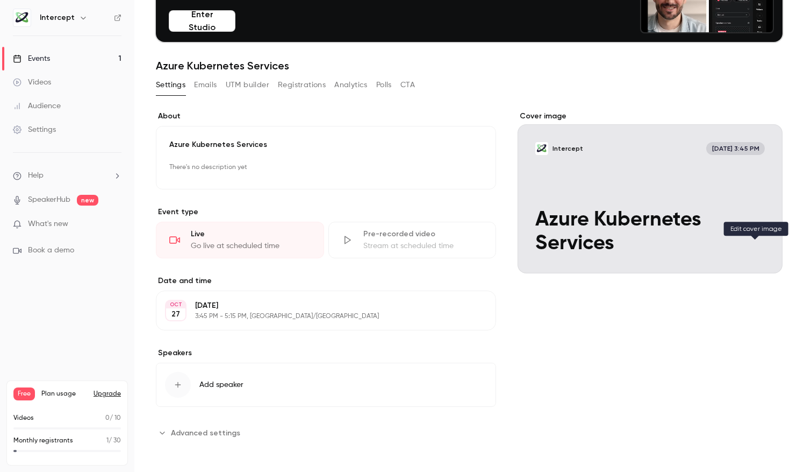
click at [758, 250] on icon "Cover image" at bounding box center [764, 254] width 12 height 9
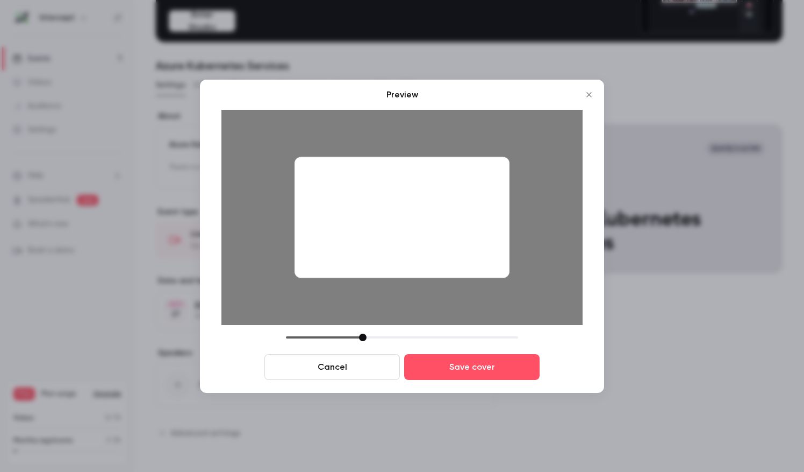
drag, startPoint x: 424, startPoint y: 231, endPoint x: 425, endPoint y: 312, distance: 81.2
click at [425, 312] on div at bounding box center [402, 217] width 361 height 215
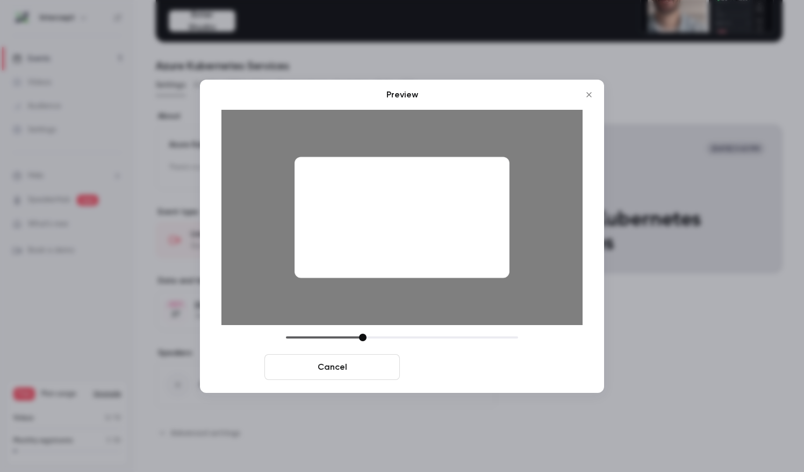
click at [480, 371] on button "Save cover" at bounding box center [472, 367] width 136 height 26
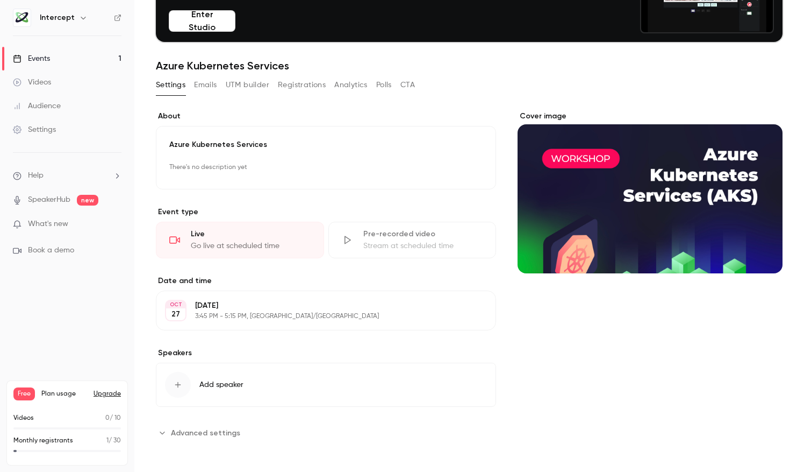
click at [758, 252] on icon "Cover image" at bounding box center [764, 254] width 12 height 9
click at [758, 250] on icon "Cover image" at bounding box center [764, 254] width 12 height 9
click at [559, 231] on div "Cover image" at bounding box center [650, 192] width 265 height 162
click at [0, 0] on input "Cover image" at bounding box center [0, 0] width 0 height 0
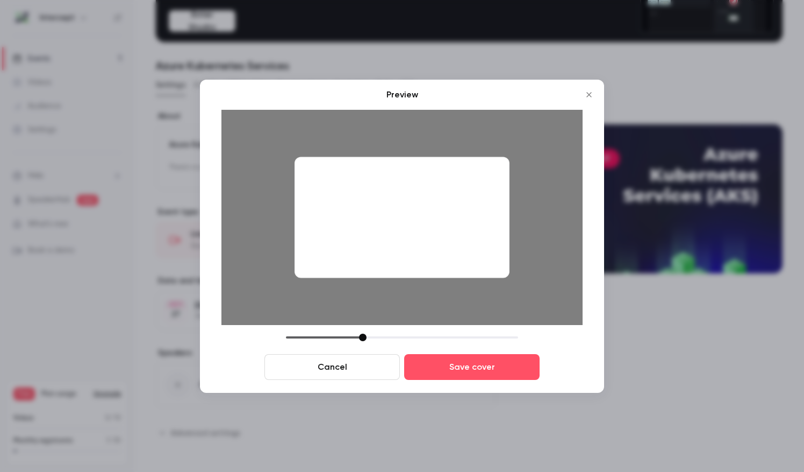
drag, startPoint x: 450, startPoint y: 247, endPoint x: 467, endPoint y: 320, distance: 75.0
click at [467, 320] on div at bounding box center [402, 217] width 361 height 215
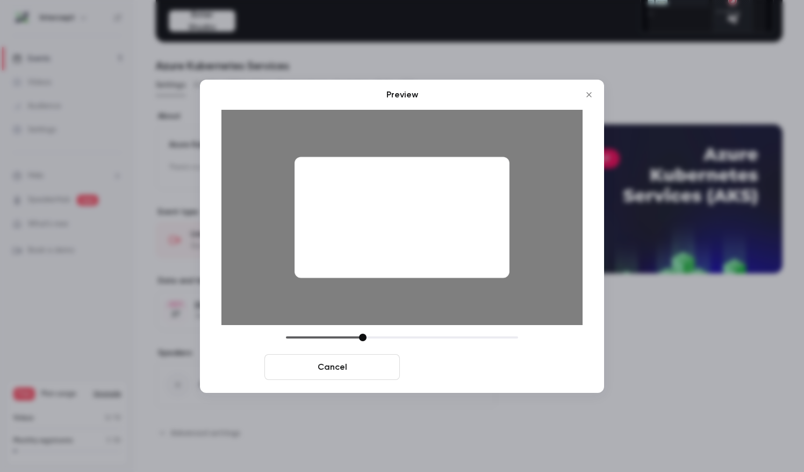
click at [500, 374] on button "Save cover" at bounding box center [472, 367] width 136 height 26
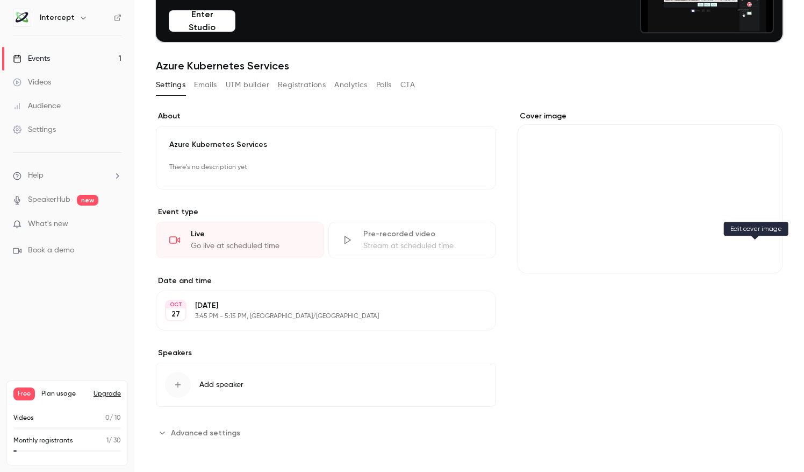
click at [753, 251] on button "Cover image" at bounding box center [764, 254] width 22 height 22
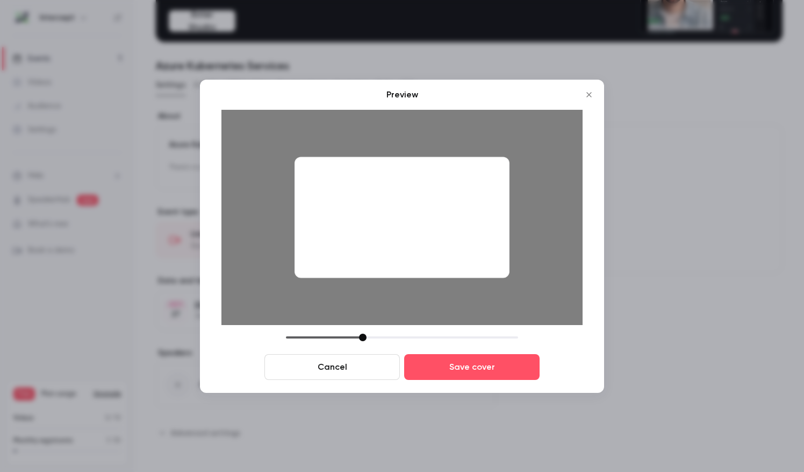
drag, startPoint x: 406, startPoint y: 222, endPoint x: 423, endPoint y: 193, distance: 33.5
click at [423, 193] on div at bounding box center [402, 216] width 215 height 121
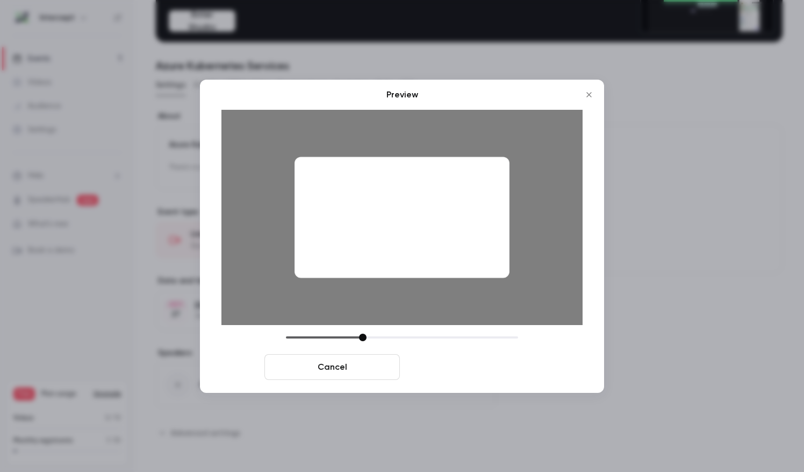
click at [488, 369] on button "Save cover" at bounding box center [472, 367] width 136 height 26
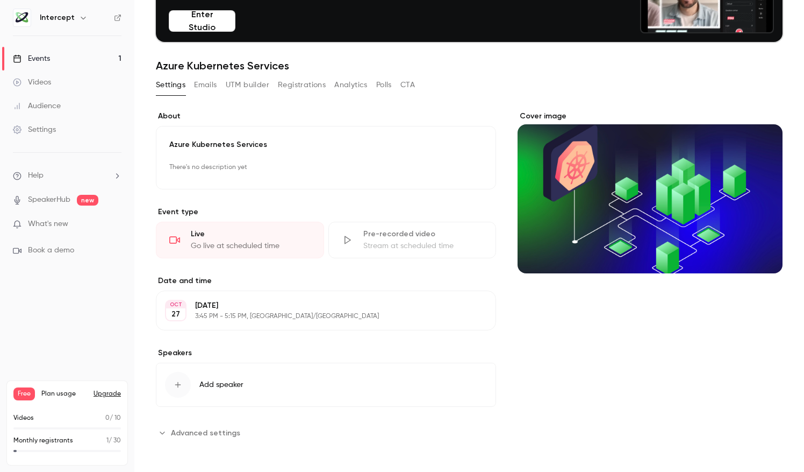
click at [196, 430] on span "Advanced settings" at bounding box center [205, 432] width 69 height 11
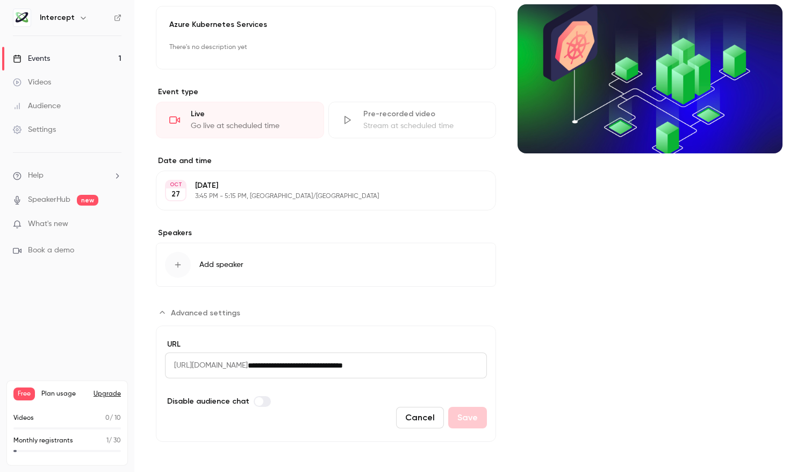
scroll to position [0, 0]
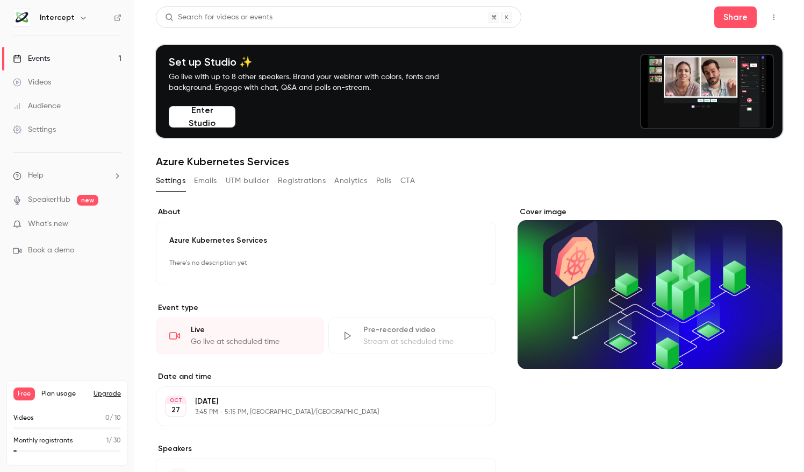
click at [214, 174] on button "Emails" at bounding box center [205, 180] width 23 height 17
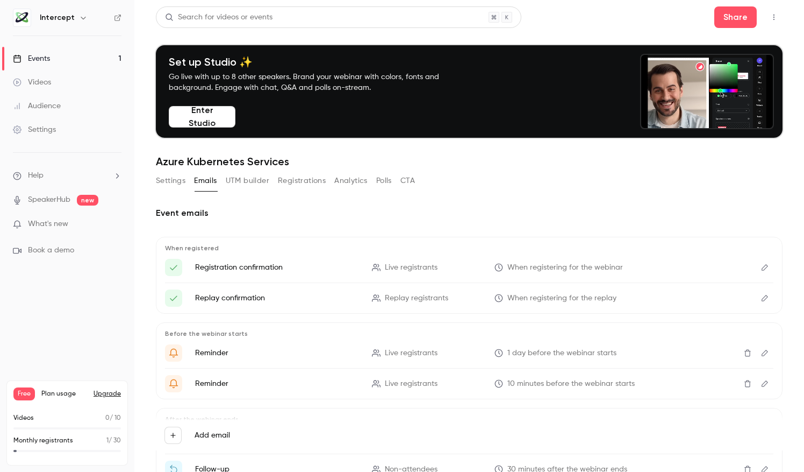
click at [266, 179] on button "UTM builder" at bounding box center [248, 180] width 44 height 17
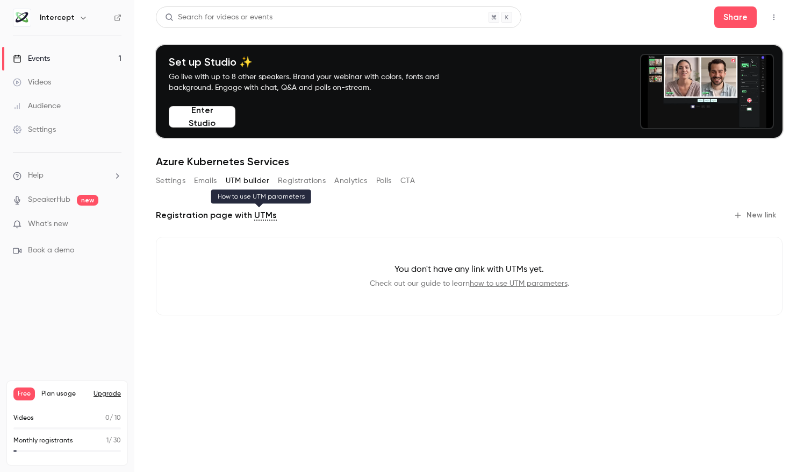
click at [264, 213] on link "UTMs" at bounding box center [265, 215] width 23 height 13
drag, startPoint x: 458, startPoint y: 267, endPoint x: 594, endPoint y: 267, distance: 136.6
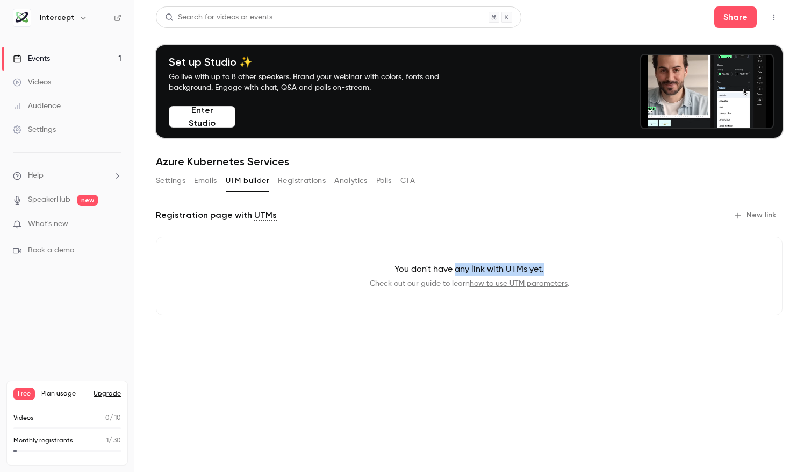
click at [594, 267] on p "You don't have any link with UTMs yet." at bounding box center [469, 269] width 591 height 13
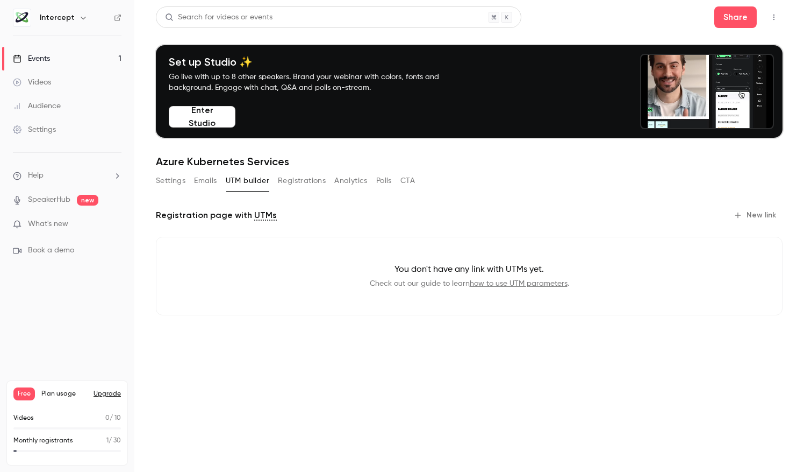
drag, startPoint x: 594, startPoint y: 267, endPoint x: 589, endPoint y: 312, distance: 46.0
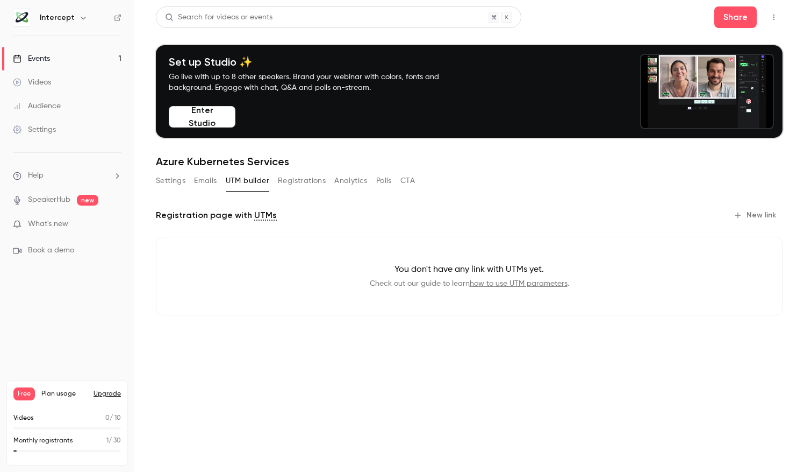
click at [595, 315] on div "Registration page with UTMs New link You don't have any link with UTMs yet. Che…" at bounding box center [469, 269] width 627 height 126
click at [742, 204] on div "Registration page with UTMs New link You don't have any link with UTMs yet. Che…" at bounding box center [469, 263] width 627 height 139
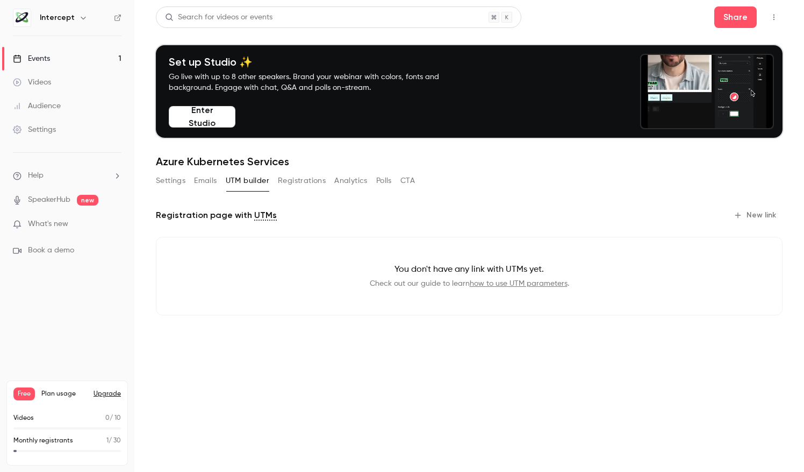
click at [746, 215] on button "New link" at bounding box center [756, 214] width 53 height 17
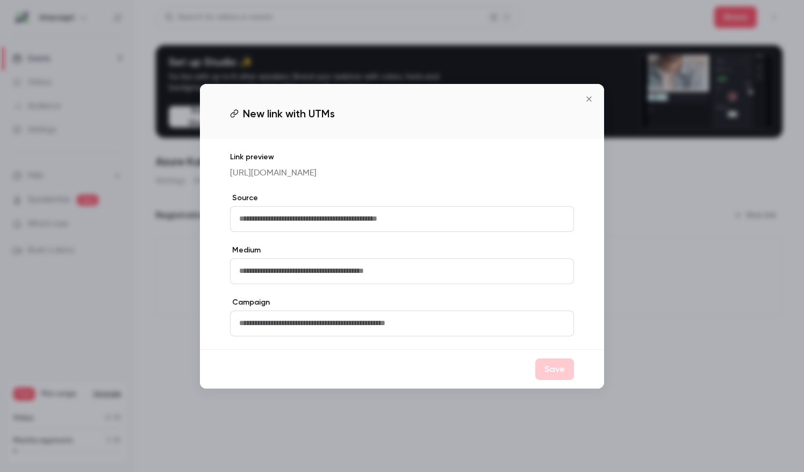
click at [274, 219] on input "text" at bounding box center [402, 219] width 344 height 26
click at [338, 243] on div "Link preview https://watch.getcontrast.io/register/intercept-azure-kubernetes-s…" at bounding box center [402, 244] width 404 height 210
click at [370, 214] on input "text" at bounding box center [402, 219] width 344 height 26
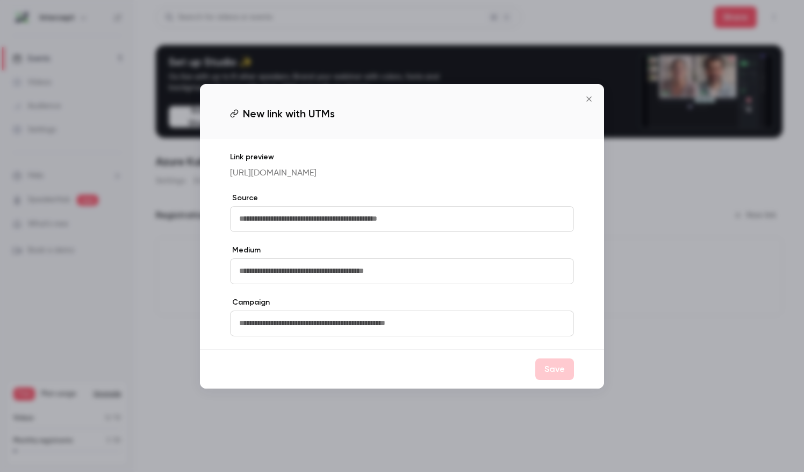
click at [309, 171] on p "https://watch.getcontrast.io/register/intercept-azure-kubernetes-services" at bounding box center [402, 173] width 344 height 13
drag, startPoint x: 309, startPoint y: 171, endPoint x: 300, endPoint y: 185, distance: 16.7
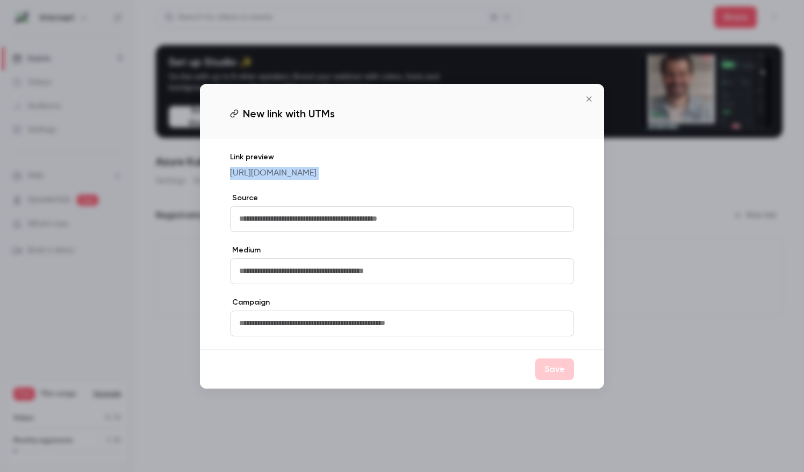
click at [300, 185] on div "Link preview https://watch.getcontrast.io/register/intercept-azure-kubernetes-s…" at bounding box center [402, 244] width 404 height 210
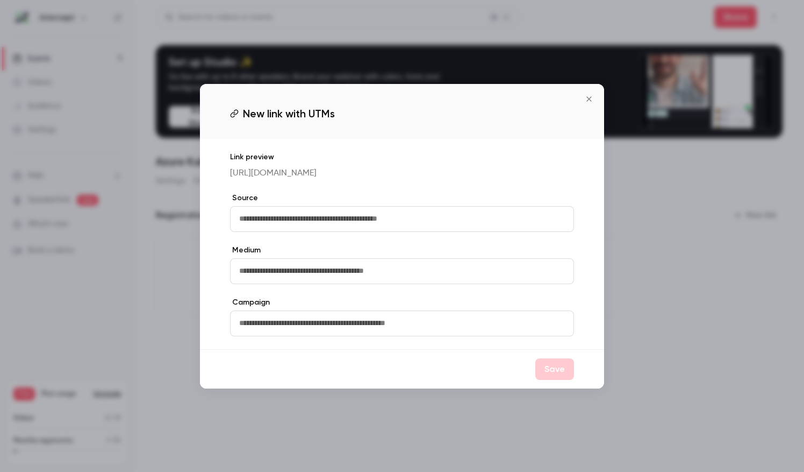
click at [299, 214] on input "text" at bounding box center [402, 219] width 344 height 26
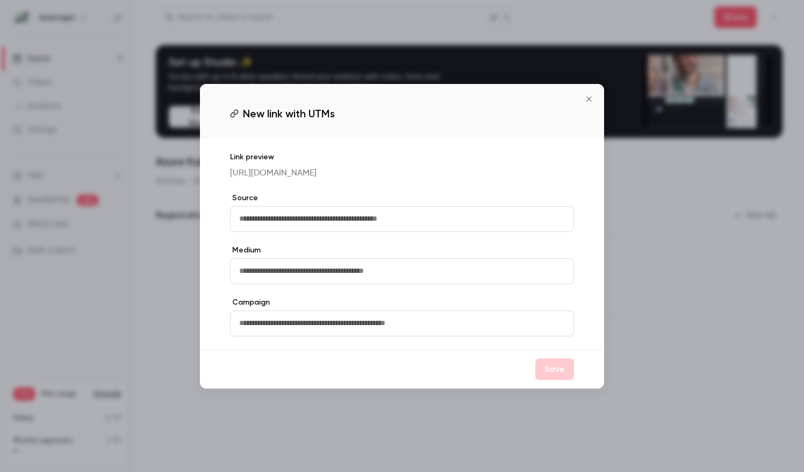
click at [271, 213] on input "text" at bounding box center [402, 219] width 344 height 26
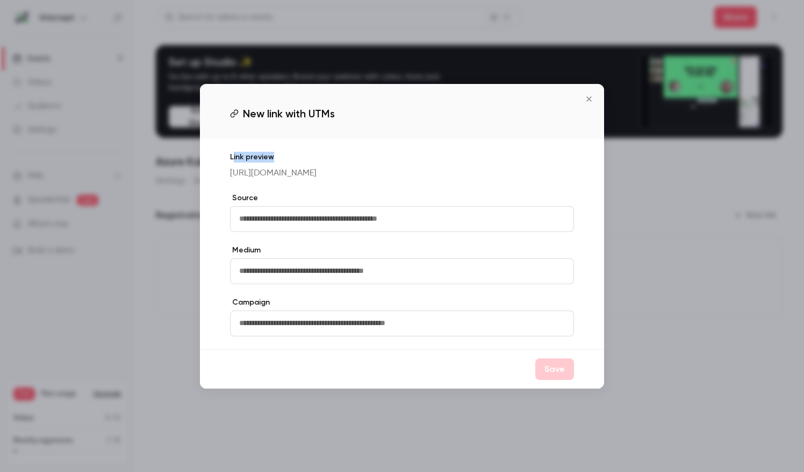
drag, startPoint x: 233, startPoint y: 155, endPoint x: 283, endPoint y: 159, distance: 50.1
click at [283, 159] on p "Link preview" at bounding box center [402, 157] width 344 height 11
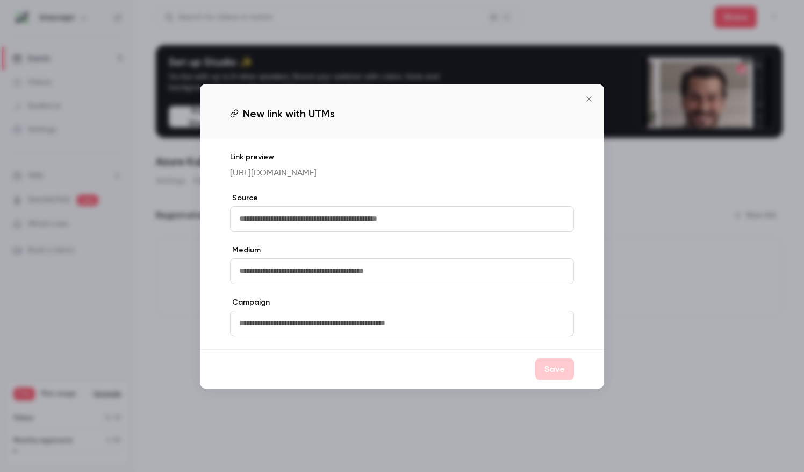
click at [309, 283] on input "text" at bounding box center [402, 271] width 344 height 26
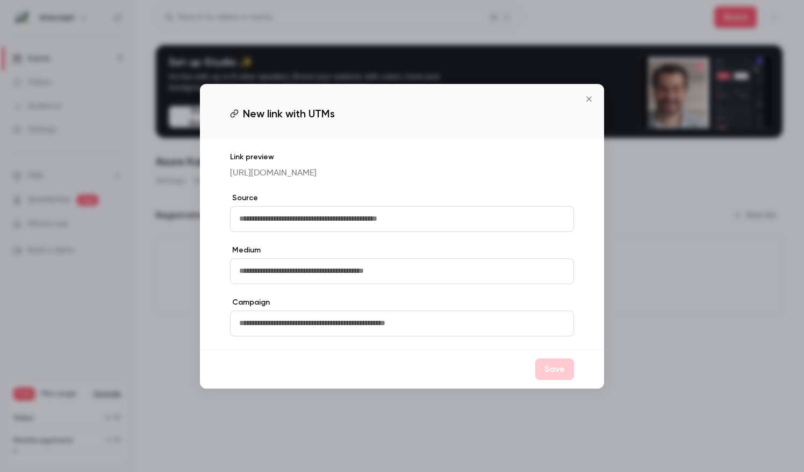
click at [217, 307] on div "Link preview https://watch.getcontrast.io/register/intercept-azure-kubernetes-s…" at bounding box center [402, 244] width 404 height 210
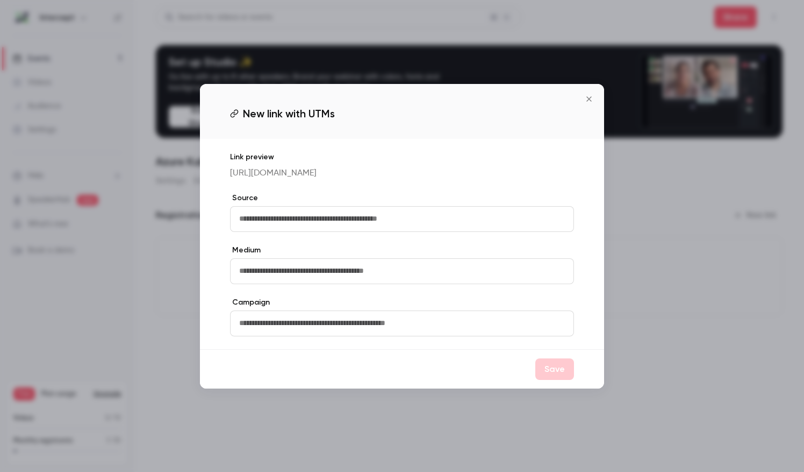
click at [583, 97] on icon "Close" at bounding box center [589, 99] width 13 height 9
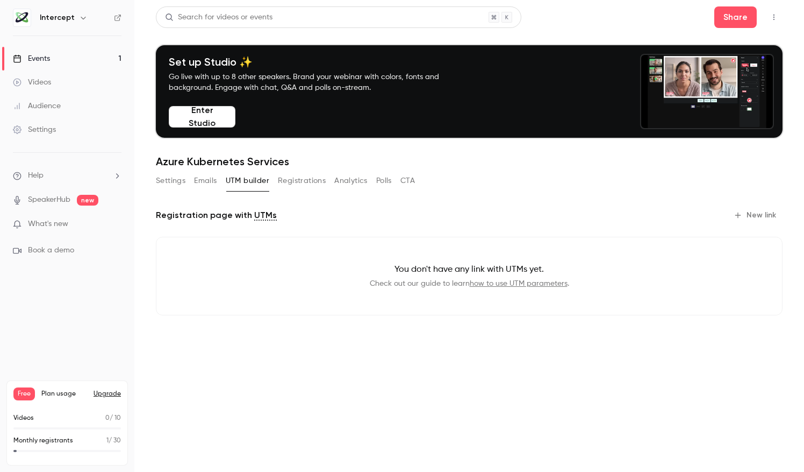
click at [291, 178] on button "Registrations" at bounding box center [302, 180] width 48 height 17
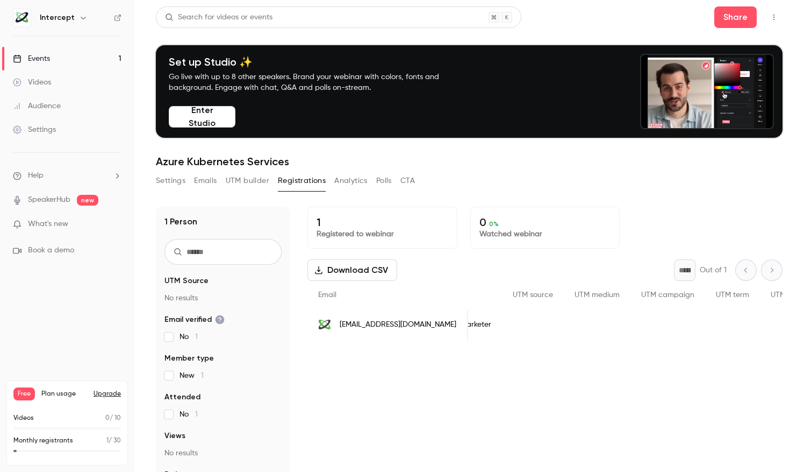
scroll to position [0, 503]
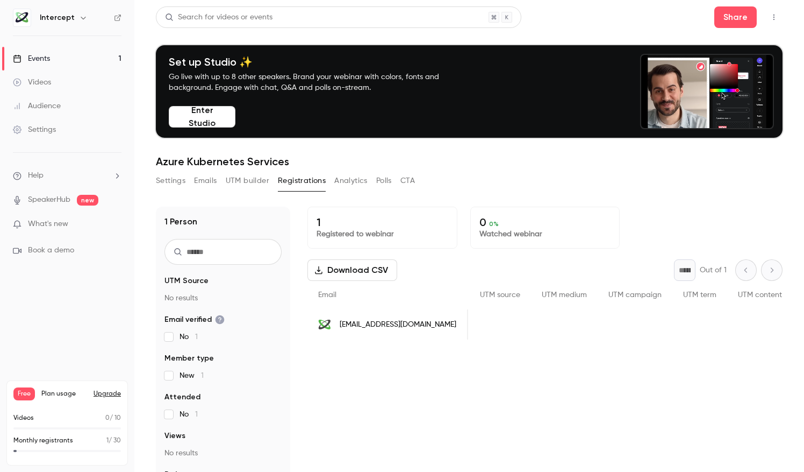
drag, startPoint x: 642, startPoint y: 349, endPoint x: 467, endPoint y: 349, distance: 175.3
click at [467, 349] on div "1 Registered to webinar 0 0 % Watched webinar Download CSV * Out of 1 Email Nam…" at bounding box center [545, 388] width 475 height 364
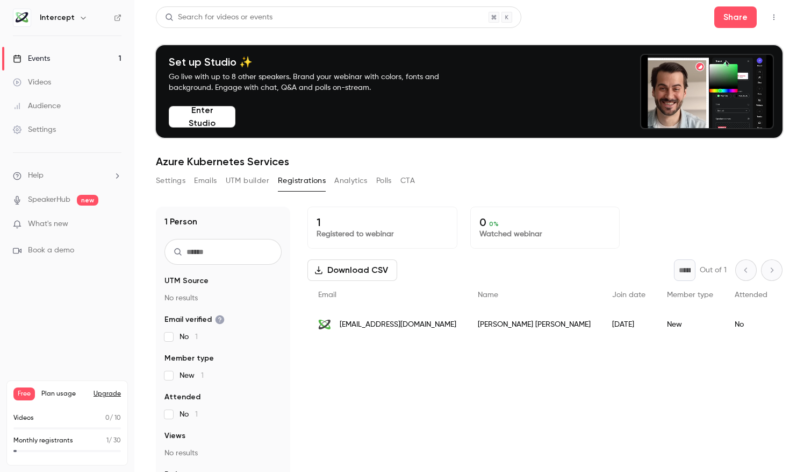
scroll to position [105, 0]
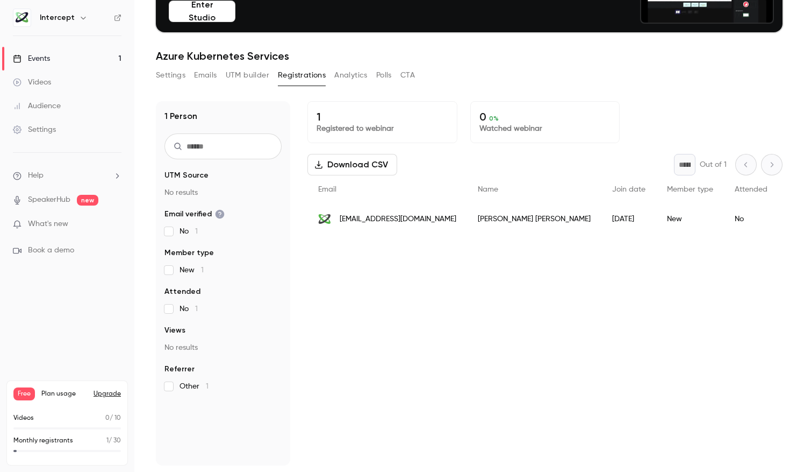
click at [724, 217] on div "No" at bounding box center [751, 219] width 54 height 30
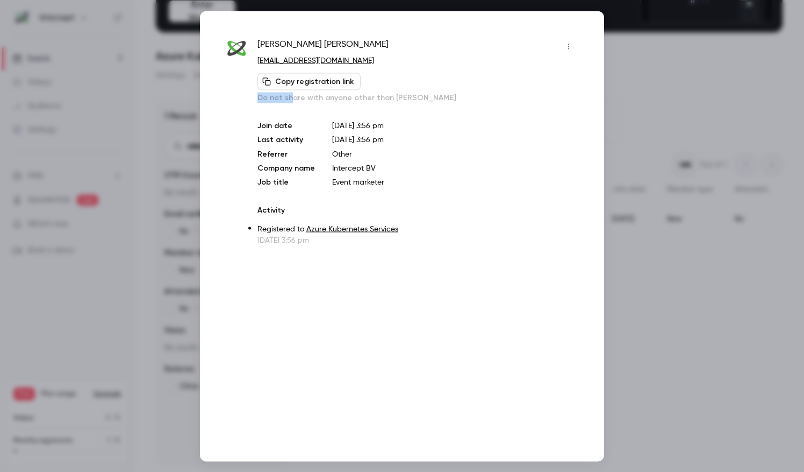
drag, startPoint x: 291, startPoint y: 96, endPoint x: 446, endPoint y: 91, distance: 154.9
click at [446, 91] on div "Copy registration link Do not share with anyone other than Alison" at bounding box center [418, 88] width 320 height 30
drag, startPoint x: 446, startPoint y: 91, endPoint x: 394, endPoint y: 100, distance: 53.4
click at [394, 100] on p "Do not share with anyone other than Alison" at bounding box center [418, 97] width 320 height 11
click at [565, 48] on icon "button" at bounding box center [569, 46] width 9 height 8
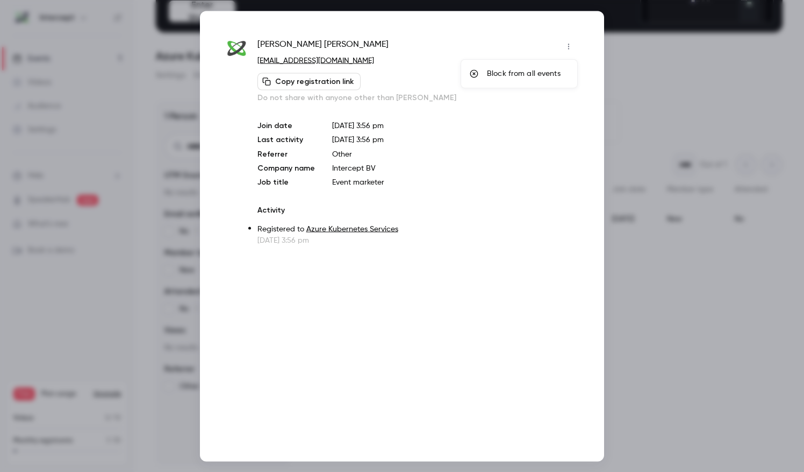
click at [639, 189] on div at bounding box center [402, 236] width 804 height 472
click at [205, 30] on div "Alison Beumer abeumer@intercept.cloud Copy registration link Do not share with …" at bounding box center [402, 236] width 404 height 450
click at [633, 352] on div at bounding box center [402, 236] width 804 height 472
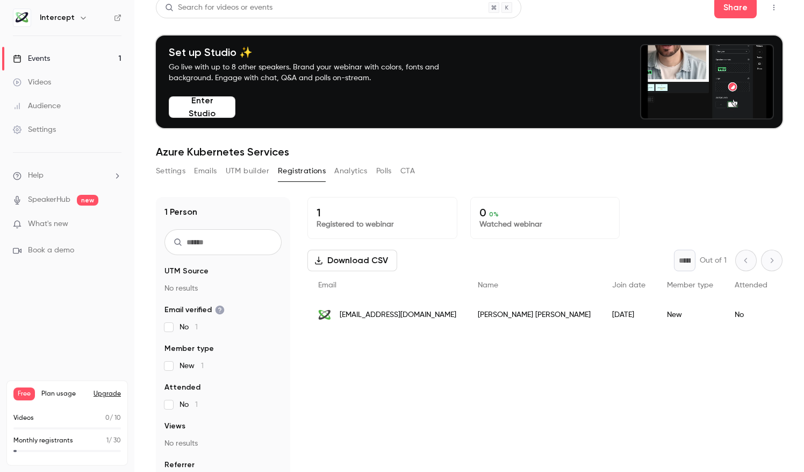
scroll to position [0, 0]
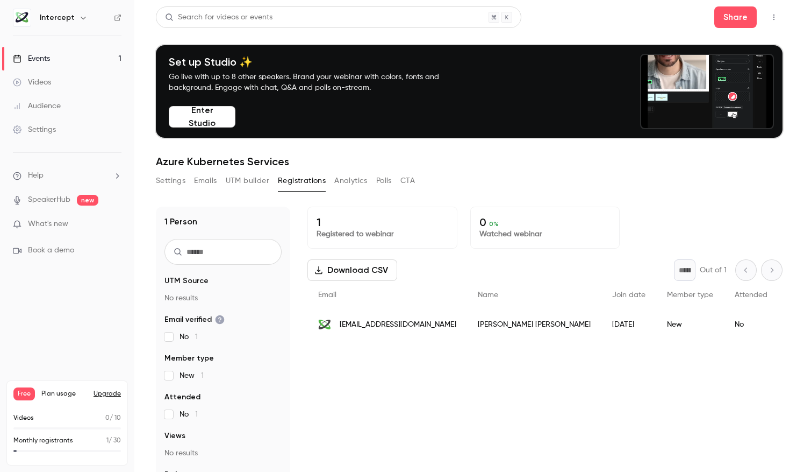
click at [355, 187] on button "Analytics" at bounding box center [350, 180] width 33 height 17
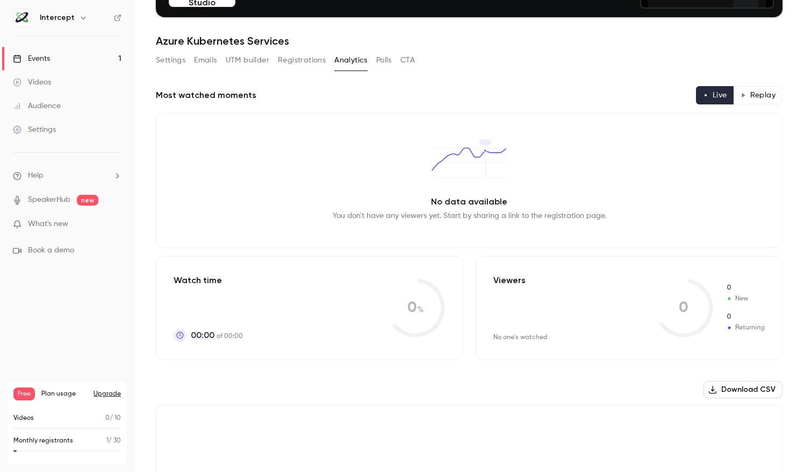
scroll to position [125, 0]
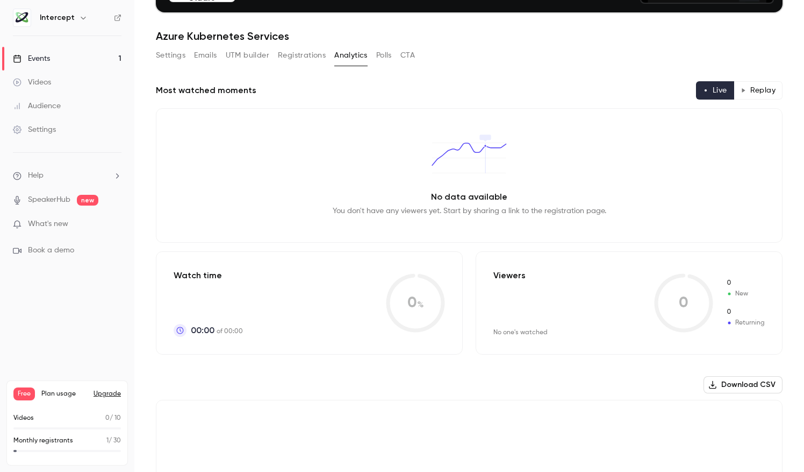
click at [767, 89] on button "Replay" at bounding box center [758, 90] width 49 height 18
click at [709, 84] on button "Live" at bounding box center [715, 90] width 38 height 18
click at [383, 54] on button "Polls" at bounding box center [384, 55] width 16 height 17
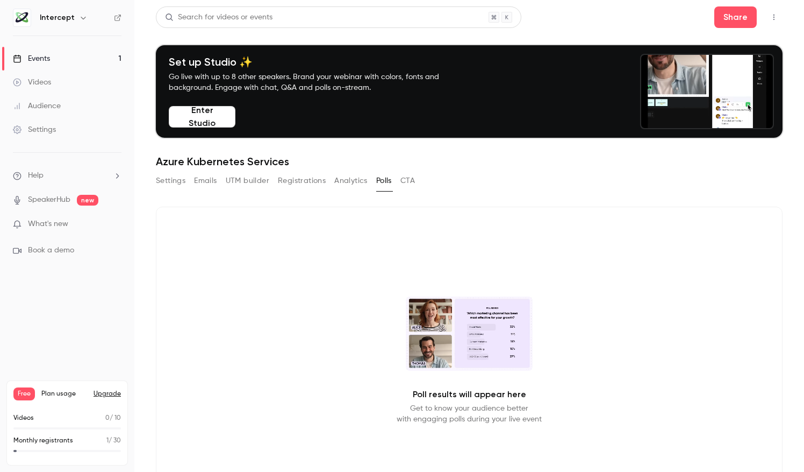
click at [414, 188] on button "CTA" at bounding box center [408, 180] width 15 height 17
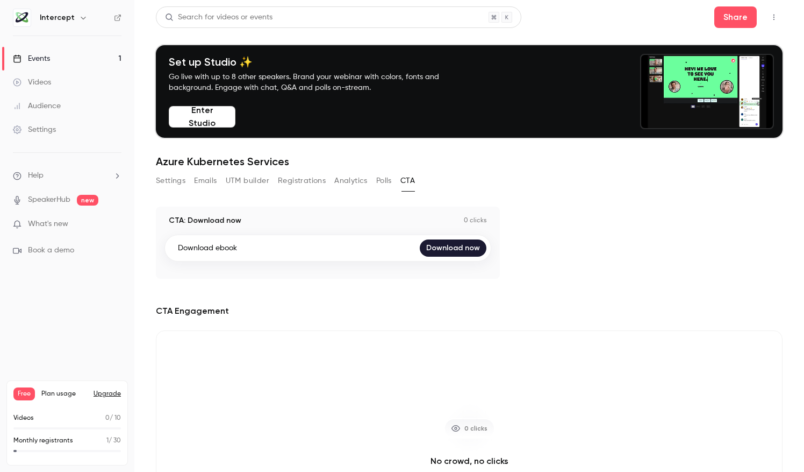
click at [166, 174] on button "Settings" at bounding box center [171, 180] width 30 height 17
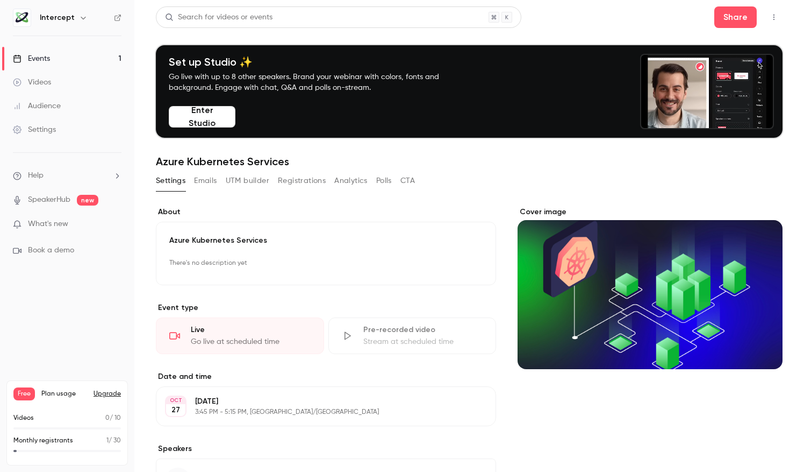
click at [71, 18] on h6 "Intercept" at bounding box center [57, 17] width 35 height 11
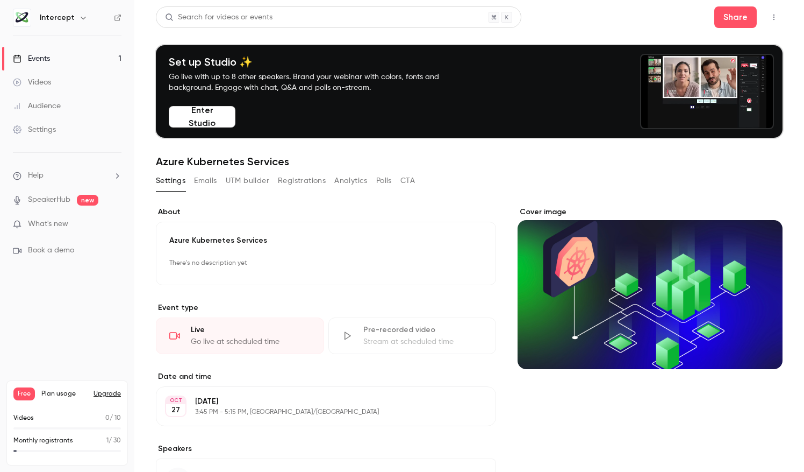
click at [80, 18] on icon "button" at bounding box center [83, 17] width 9 height 9
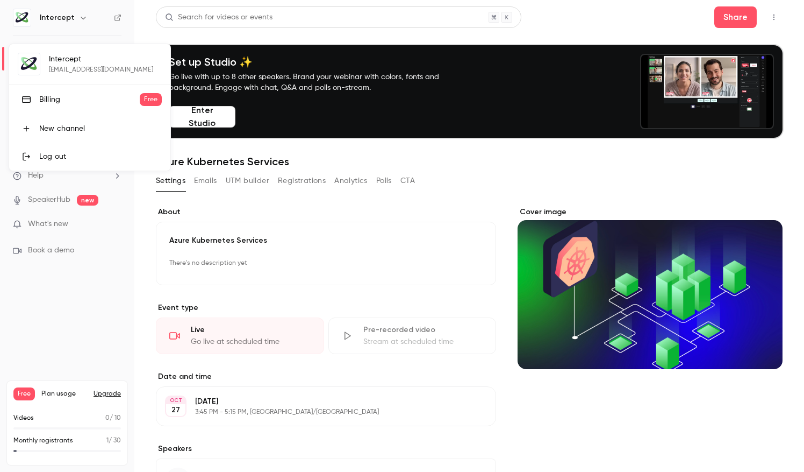
click at [61, 149] on link "Log out" at bounding box center [89, 156] width 161 height 28
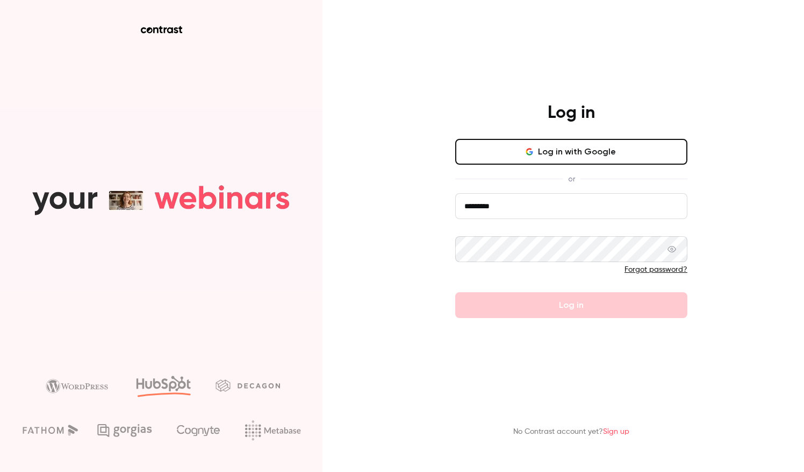
click at [671, 248] on icon at bounding box center [672, 249] width 9 height 6
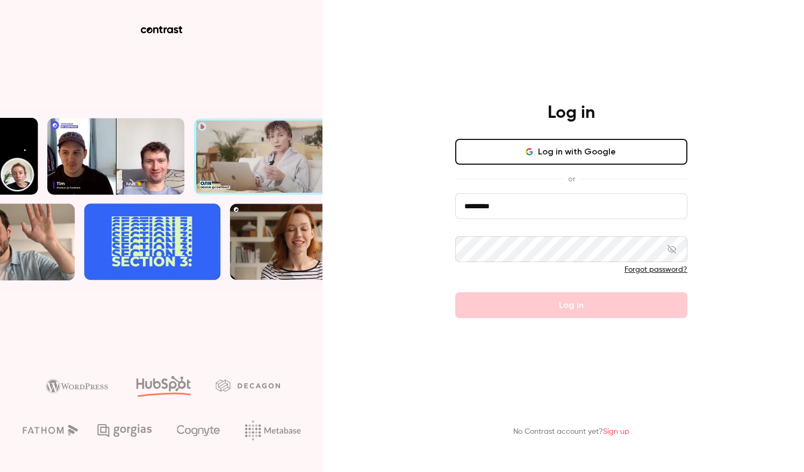
click at [427, 252] on div "Log in Log in with Google or ********* Forgot password? Log in No Contrast acco…" at bounding box center [402, 236] width 804 height 472
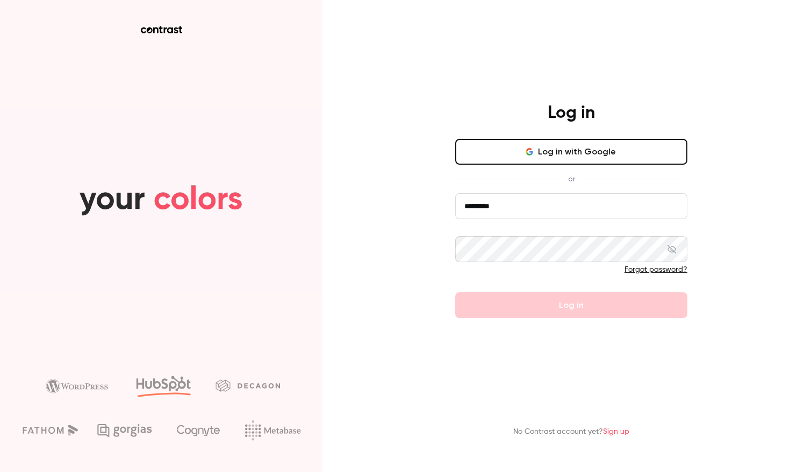
click at [446, 273] on div "Log in Log in with Google or ********* Forgot password? Log in" at bounding box center [572, 210] width 280 height 216
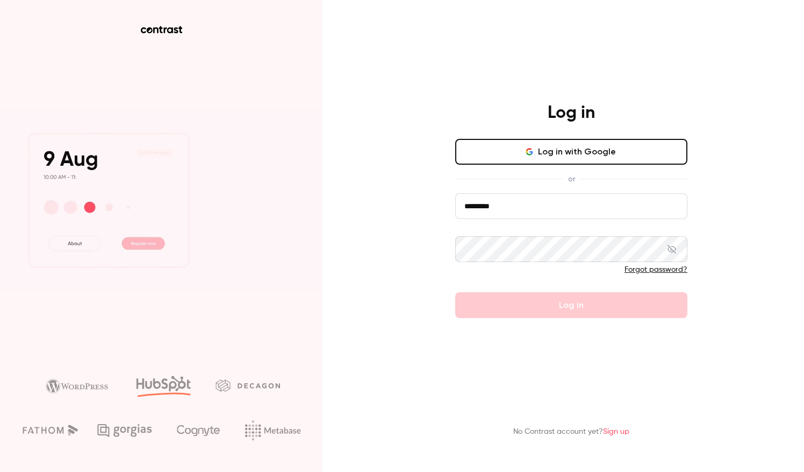
click at [543, 310] on form "********* Forgot password? Log in" at bounding box center [571, 255] width 232 height 125
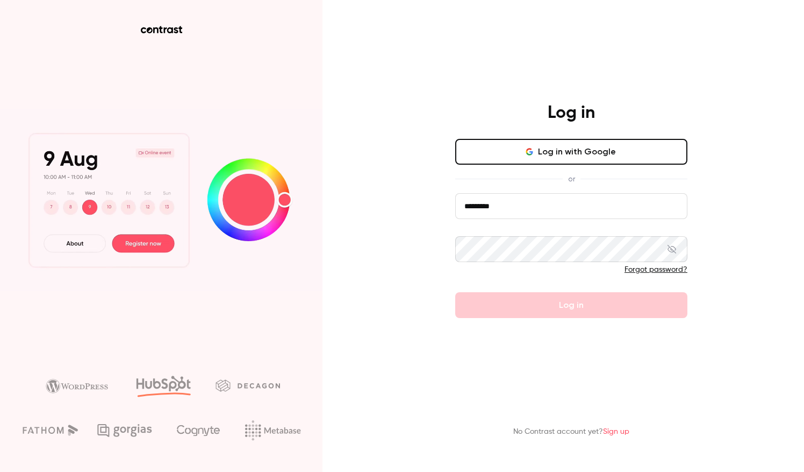
click at [580, 302] on form "********* Forgot password? Log in" at bounding box center [571, 255] width 232 height 125
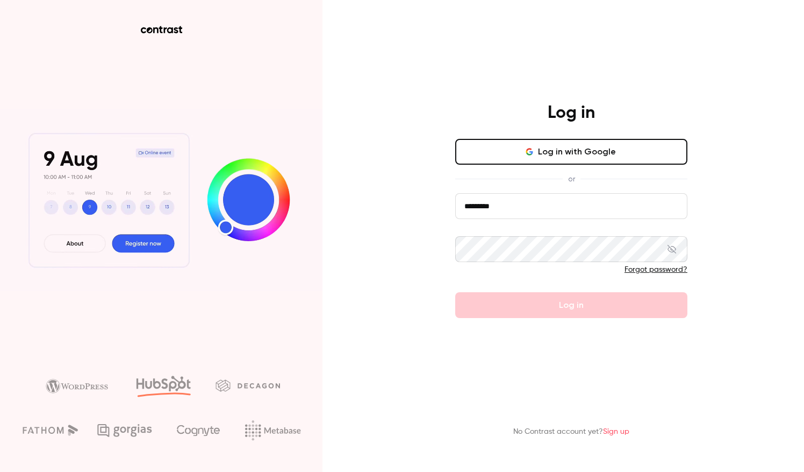
click at [527, 223] on form "********* Forgot password? Log in" at bounding box center [571, 255] width 232 height 125
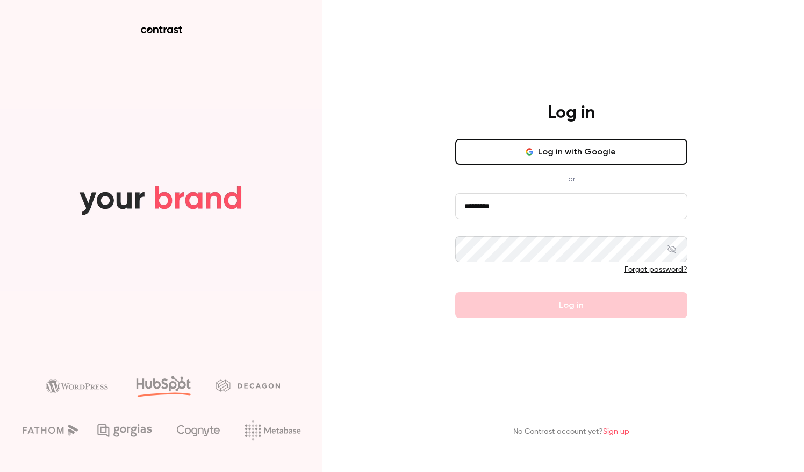
click at [527, 214] on input "*********" at bounding box center [571, 206] width 232 height 26
type input "*"
type input "**********"
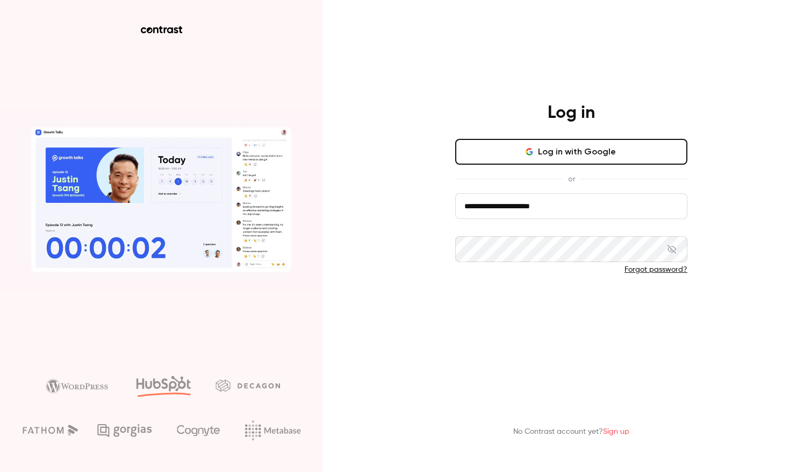
click at [579, 295] on button "Log in" at bounding box center [571, 305] width 232 height 26
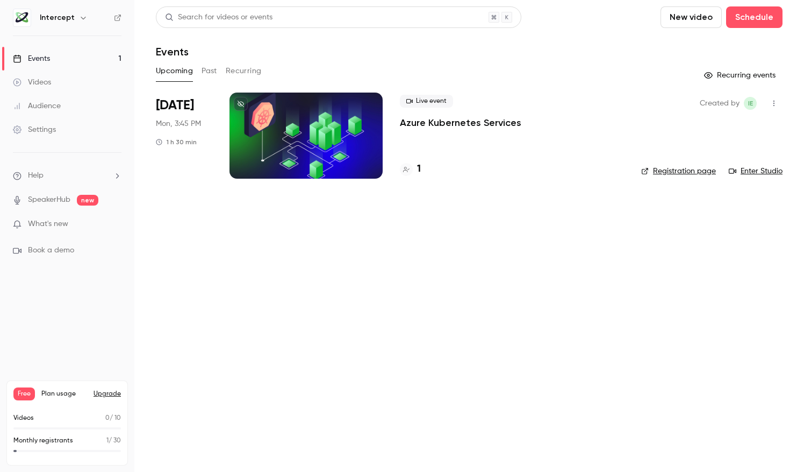
click at [58, 179] on li "Help" at bounding box center [67, 175] width 109 height 11
drag, startPoint x: 231, startPoint y: 331, endPoint x: 3, endPoint y: 117, distance: 312.3
click at [230, 330] on div at bounding box center [402, 236] width 804 height 472
click at [45, 103] on div "Audience" at bounding box center [37, 106] width 48 height 11
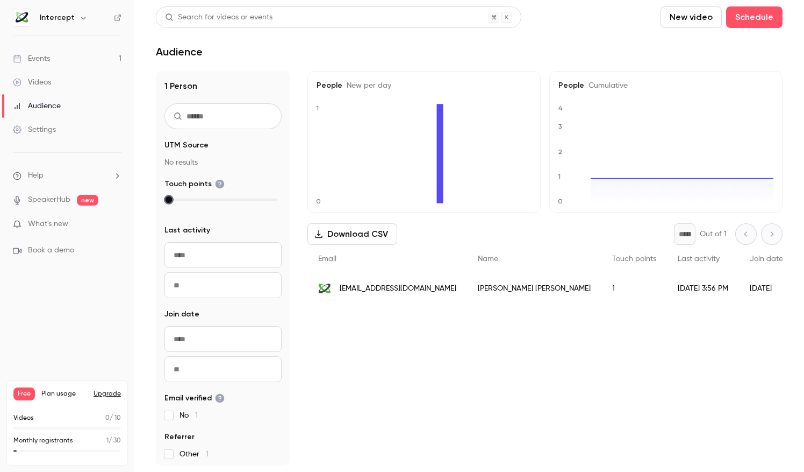
drag, startPoint x: 167, startPoint y: 201, endPoint x: 219, endPoint y: 206, distance: 52.5
click at [219, 206] on div at bounding box center [223, 205] width 117 height 18
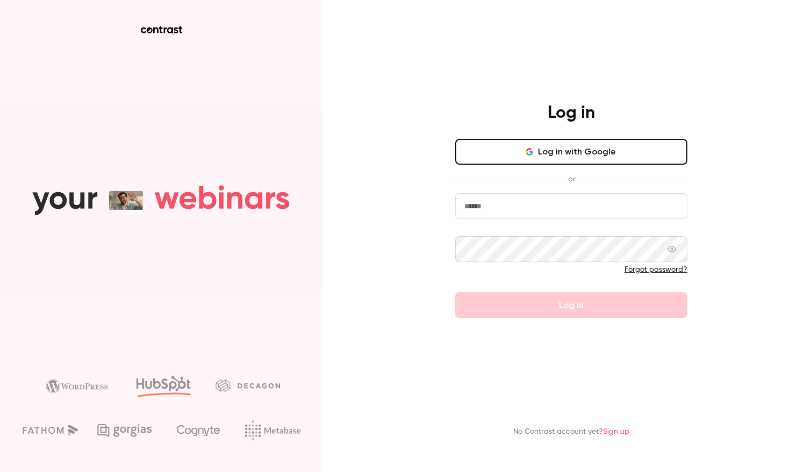
type input "**********"
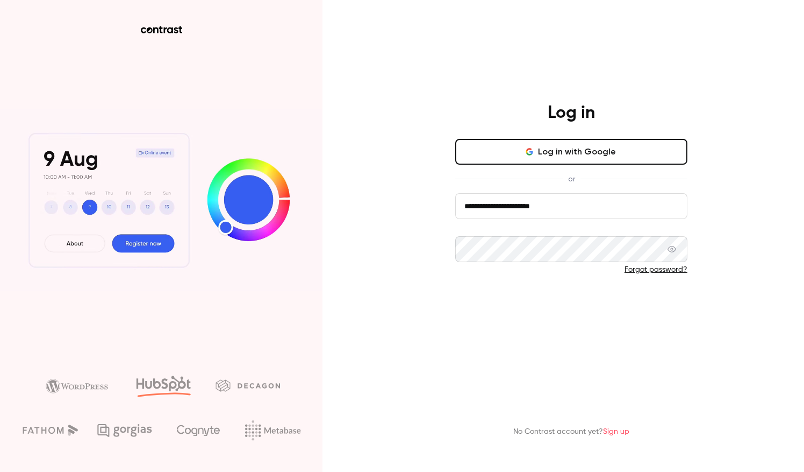
click at [550, 304] on button "Log in" at bounding box center [571, 305] width 232 height 26
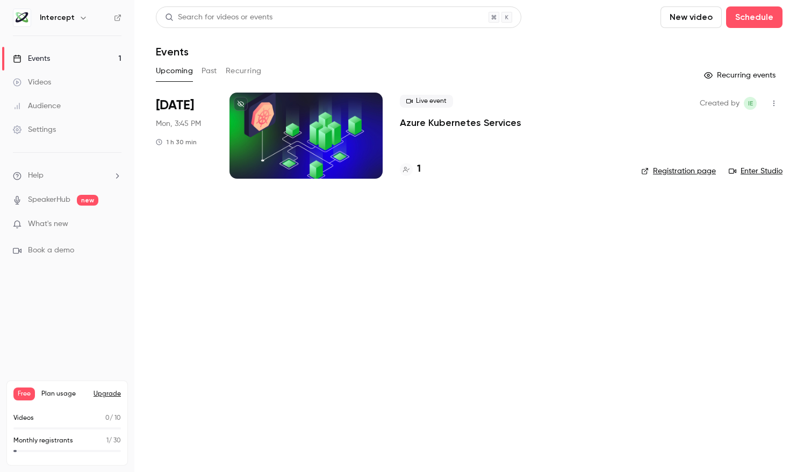
click at [54, 102] on div "Audience" at bounding box center [37, 106] width 48 height 11
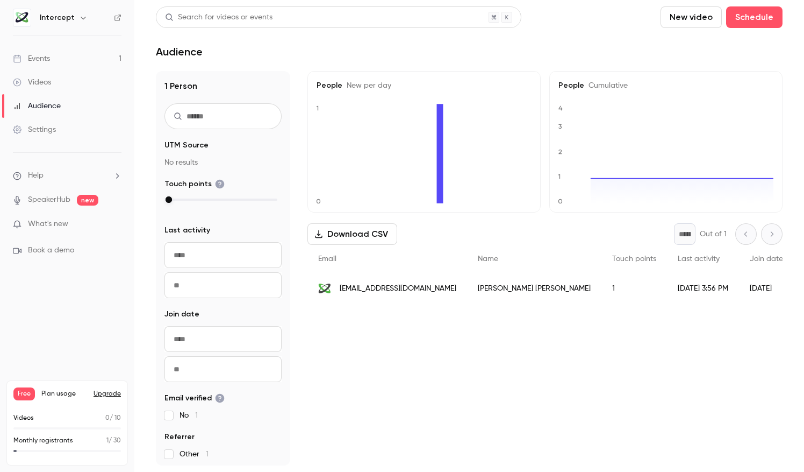
click at [474, 281] on div "[PERSON_NAME]" at bounding box center [534, 288] width 134 height 30
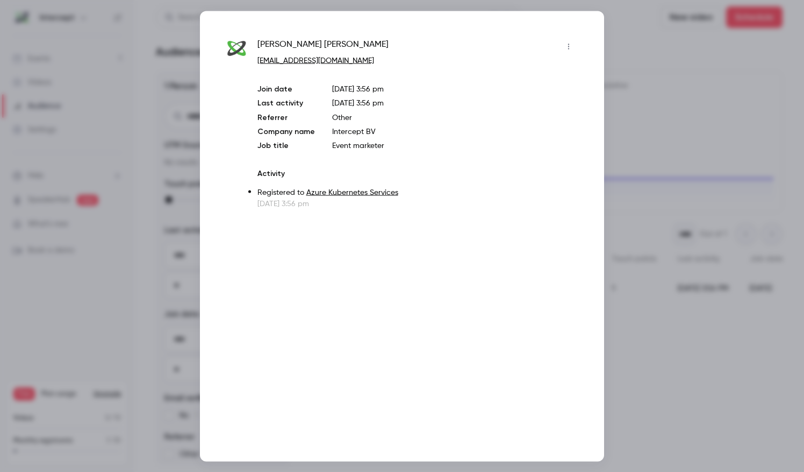
click at [655, 87] on div at bounding box center [402, 236] width 804 height 472
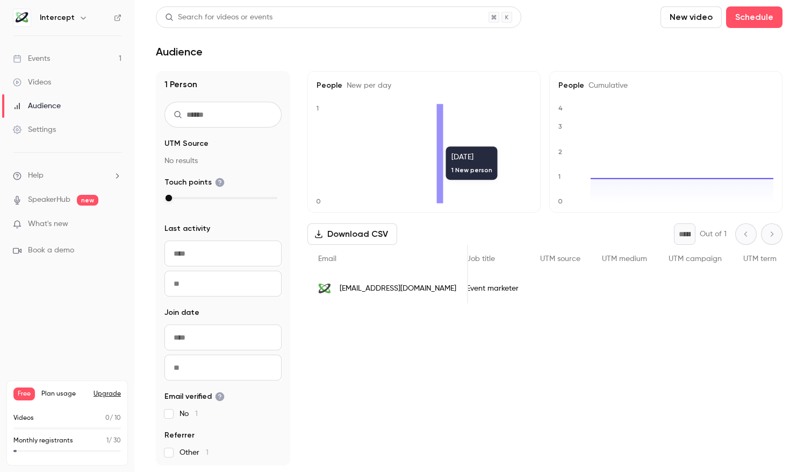
scroll to position [2, 0]
click at [47, 400] on div "Free Plan usage Upgrade" at bounding box center [67, 393] width 108 height 13
click at [53, 395] on span "Plan usage" at bounding box center [64, 393] width 46 height 9
click at [94, 395] on div "Free Plan usage Upgrade" at bounding box center [67, 393] width 108 height 13
click at [102, 393] on button "Upgrade" at bounding box center [107, 393] width 27 height 9
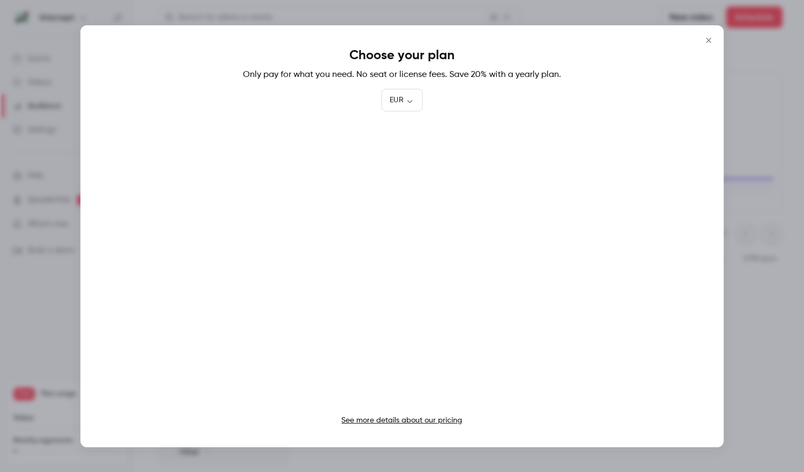
click at [431, 419] on link "See more details about our pricing" at bounding box center [401, 420] width 121 height 8
